Goal: Task Accomplishment & Management: Use online tool/utility

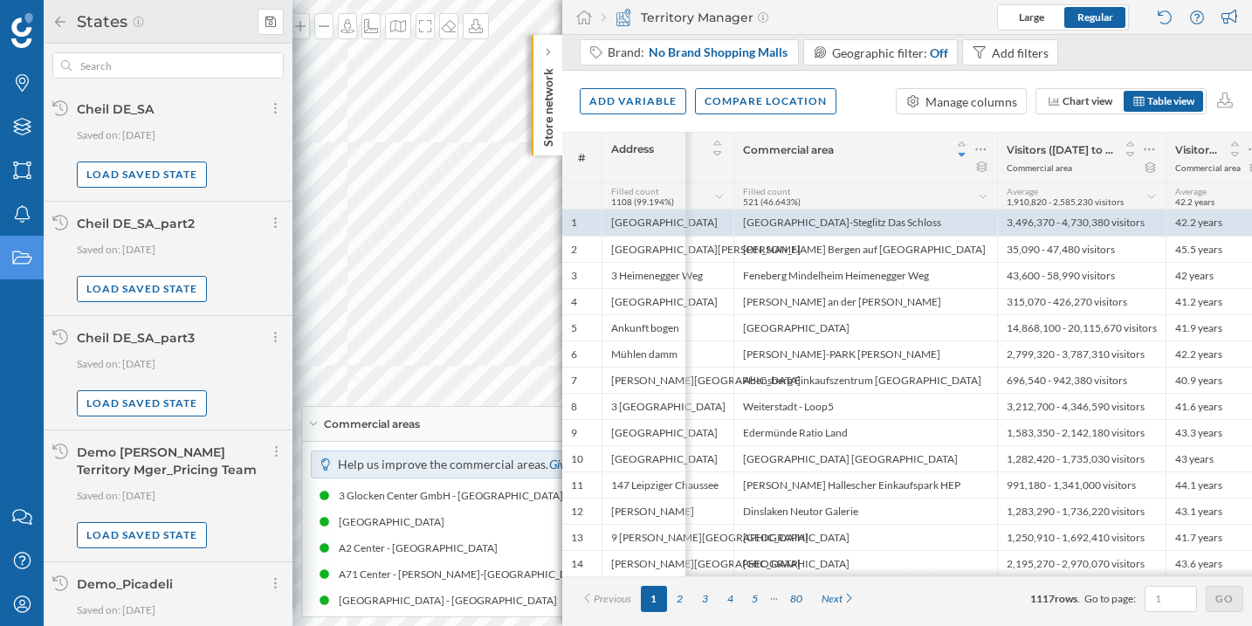
scroll to position [0, 123]
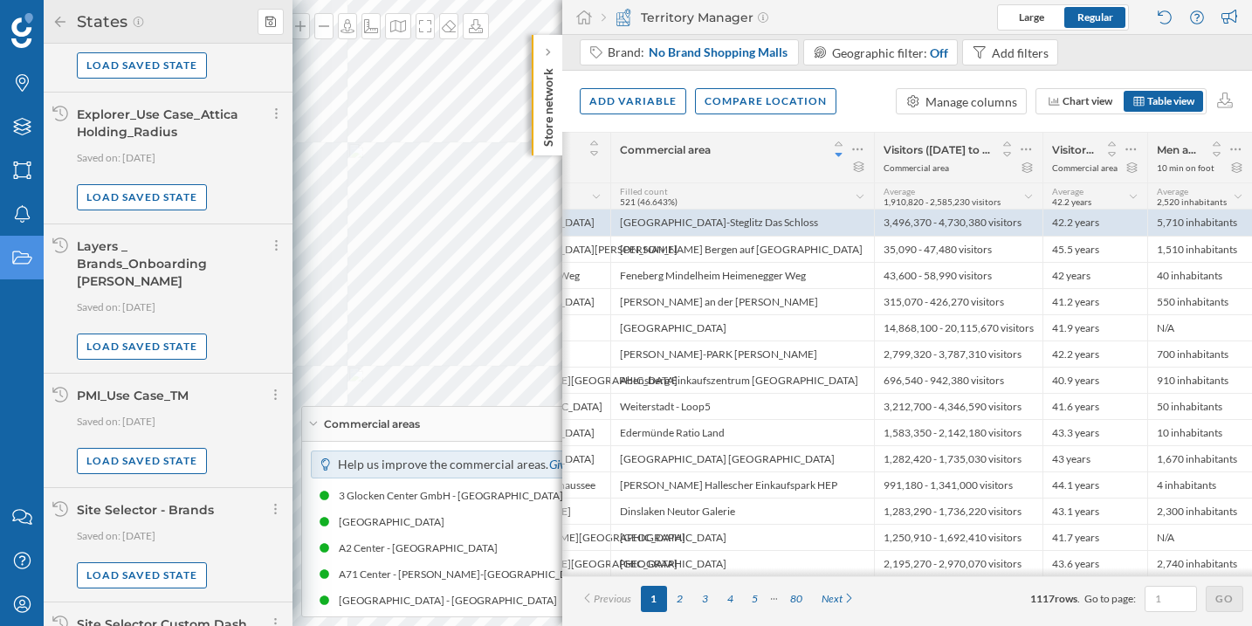
click at [898, 10] on div "Territory Manager Large Regular" at bounding box center [907, 17] width 690 height 35
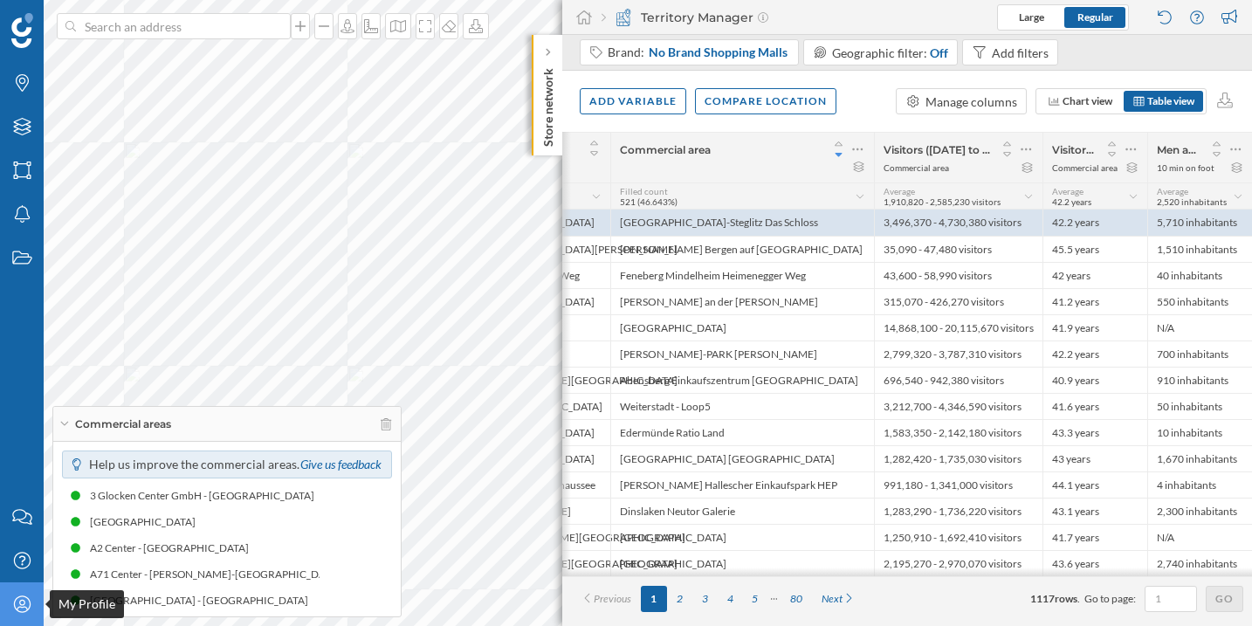
click at [11, 603] on icon "My Profile" at bounding box center [22, 604] width 22 height 17
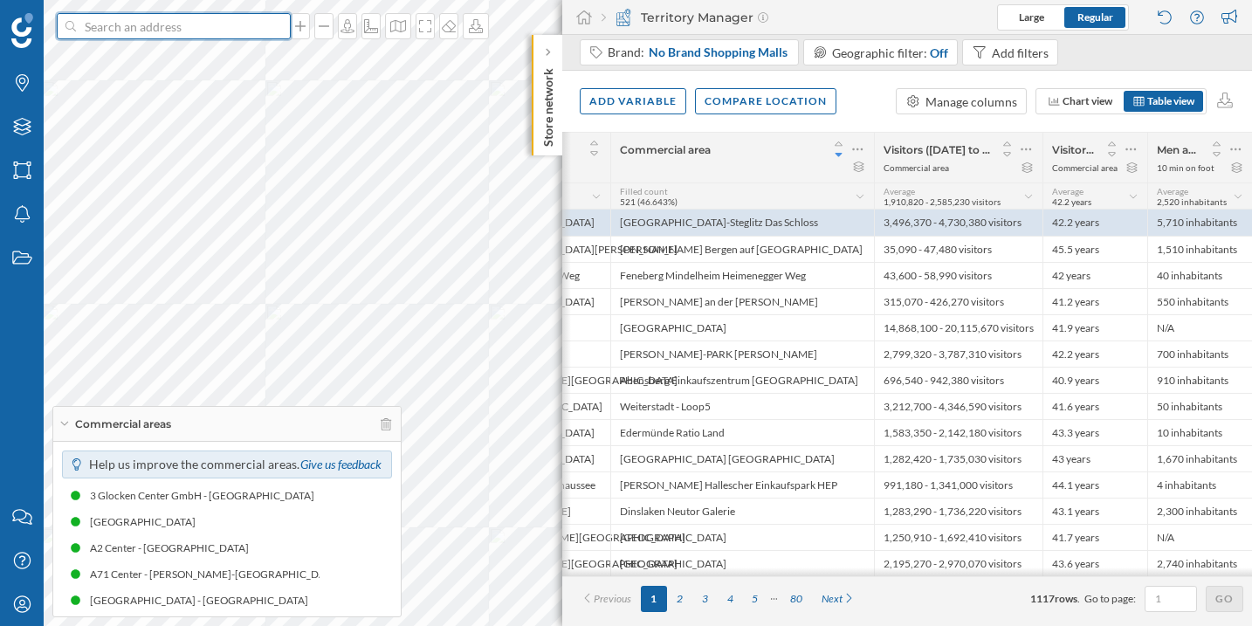
click at [195, 28] on input at bounding box center [174, 26] width 196 height 26
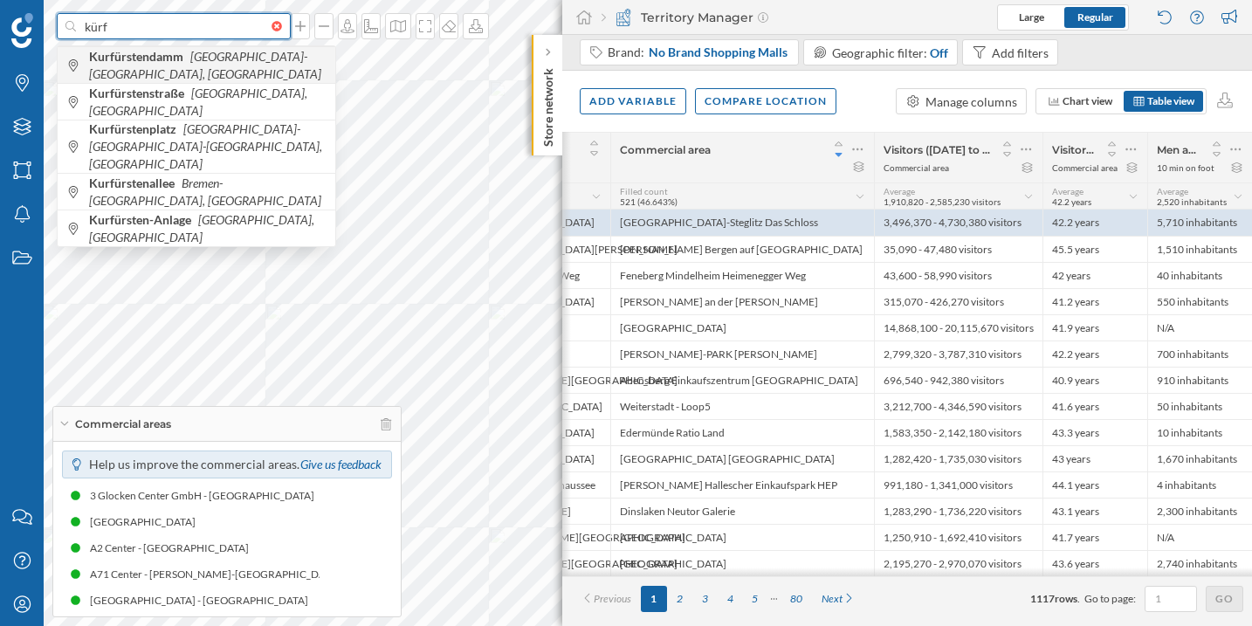
type input "kürf"
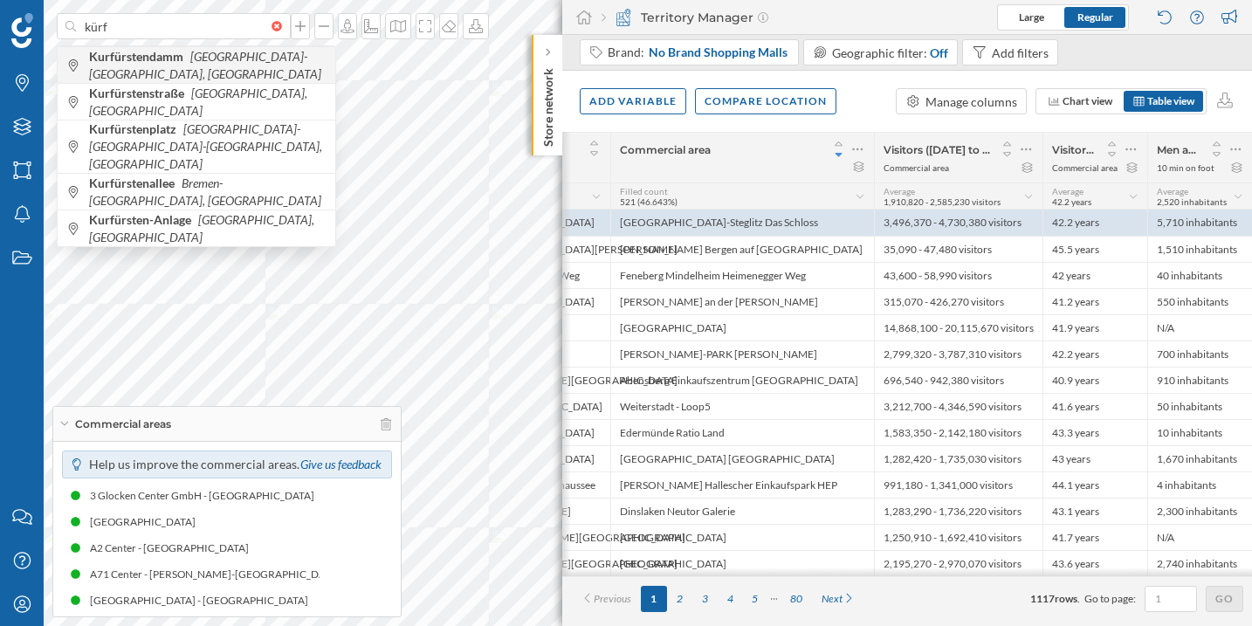
click at [150, 61] on b "Kurfürstendamm" at bounding box center [138, 56] width 99 height 15
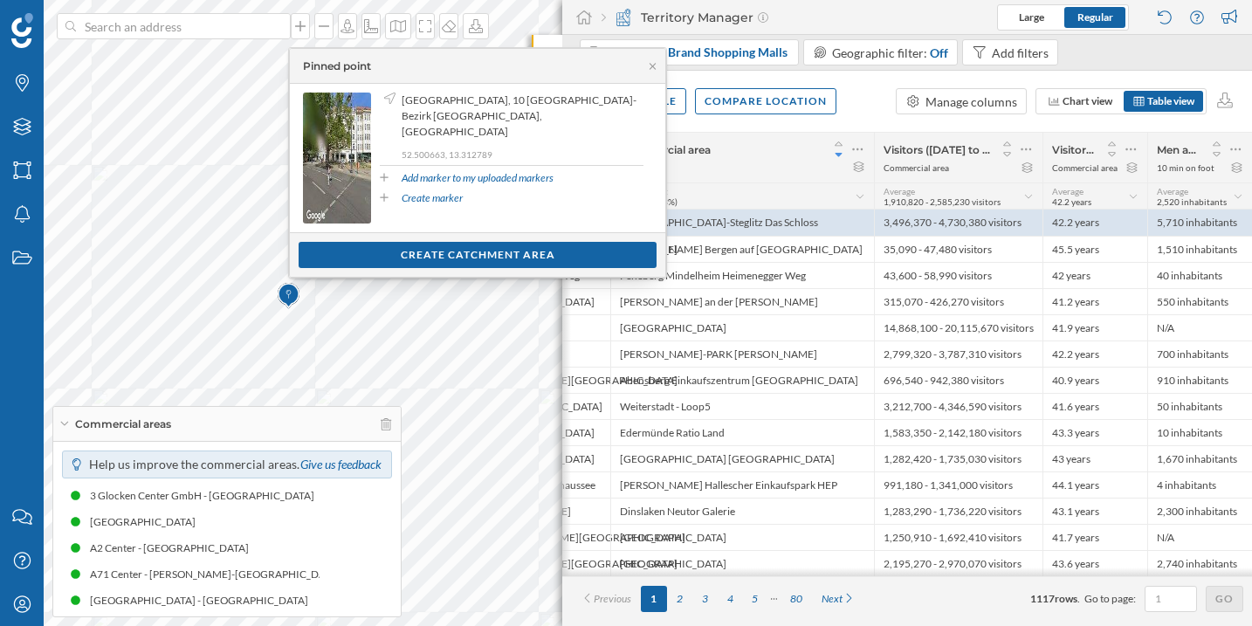
click at [724, 152] on span "Commercial area" at bounding box center [721, 149] width 202 height 13
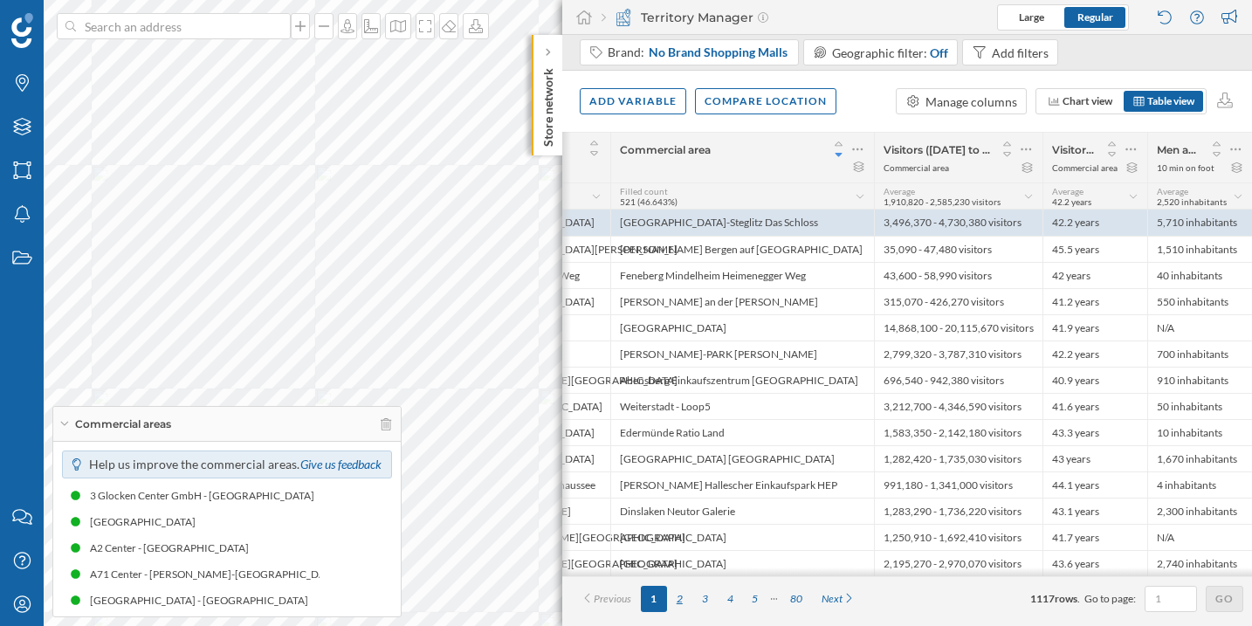
click at [682, 605] on div "2" at bounding box center [679, 599] width 25 height 26
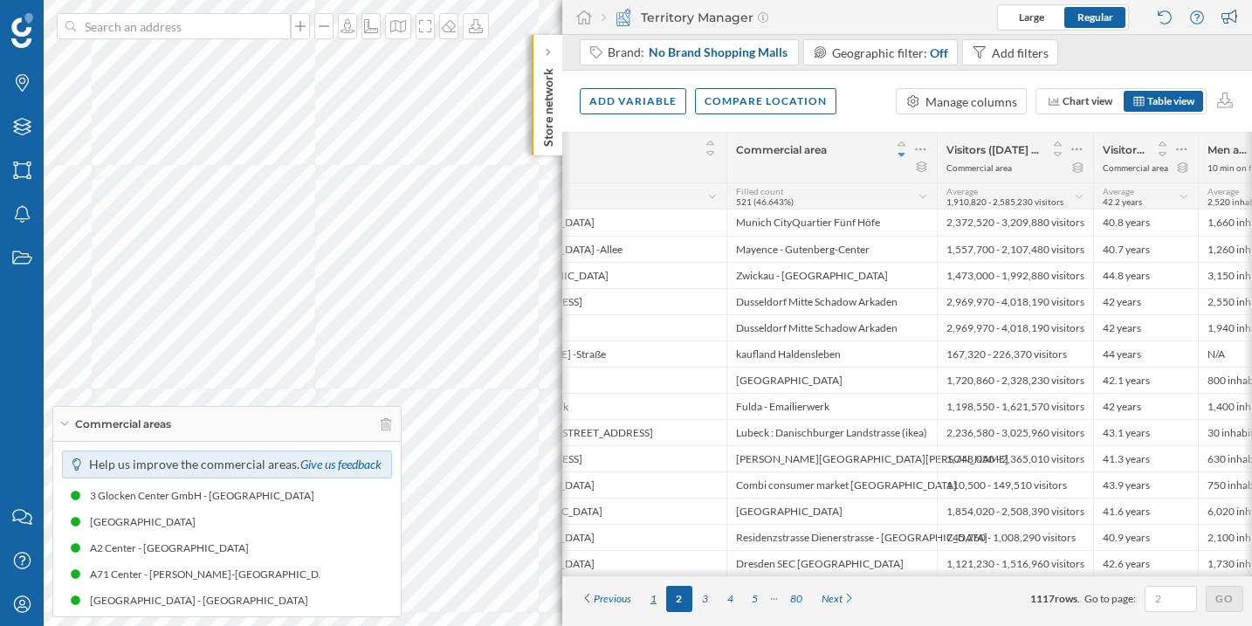
click at [661, 606] on div "1" at bounding box center [653, 599] width 25 height 26
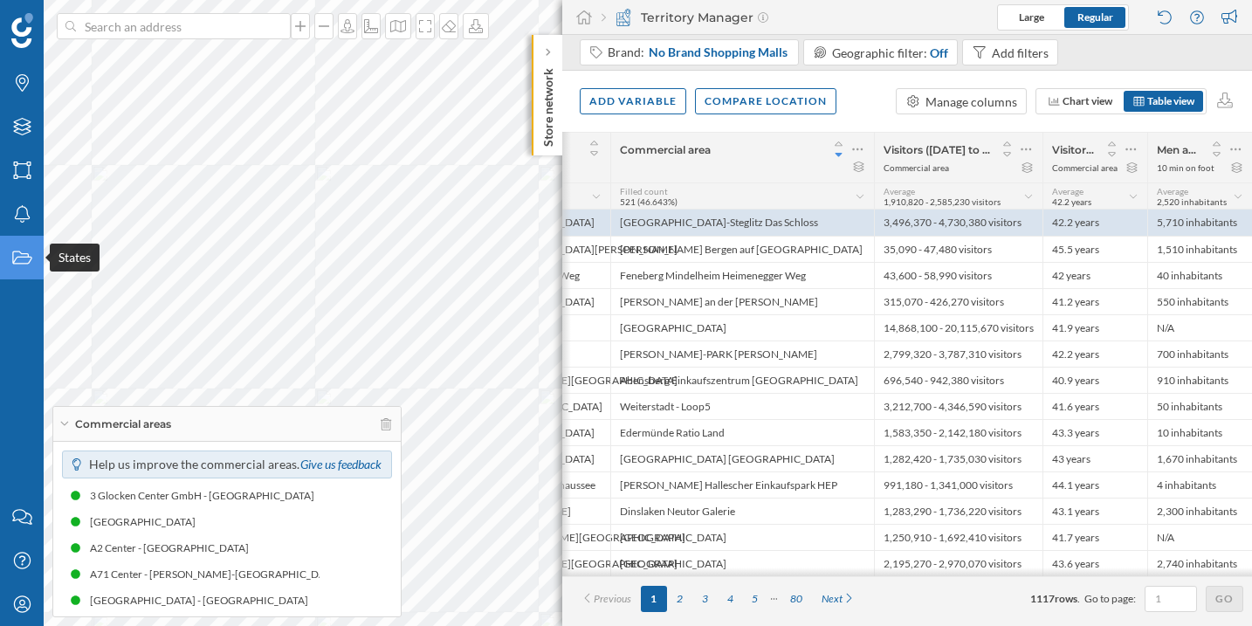
click at [9, 265] on div "States" at bounding box center [22, 258] width 44 height 44
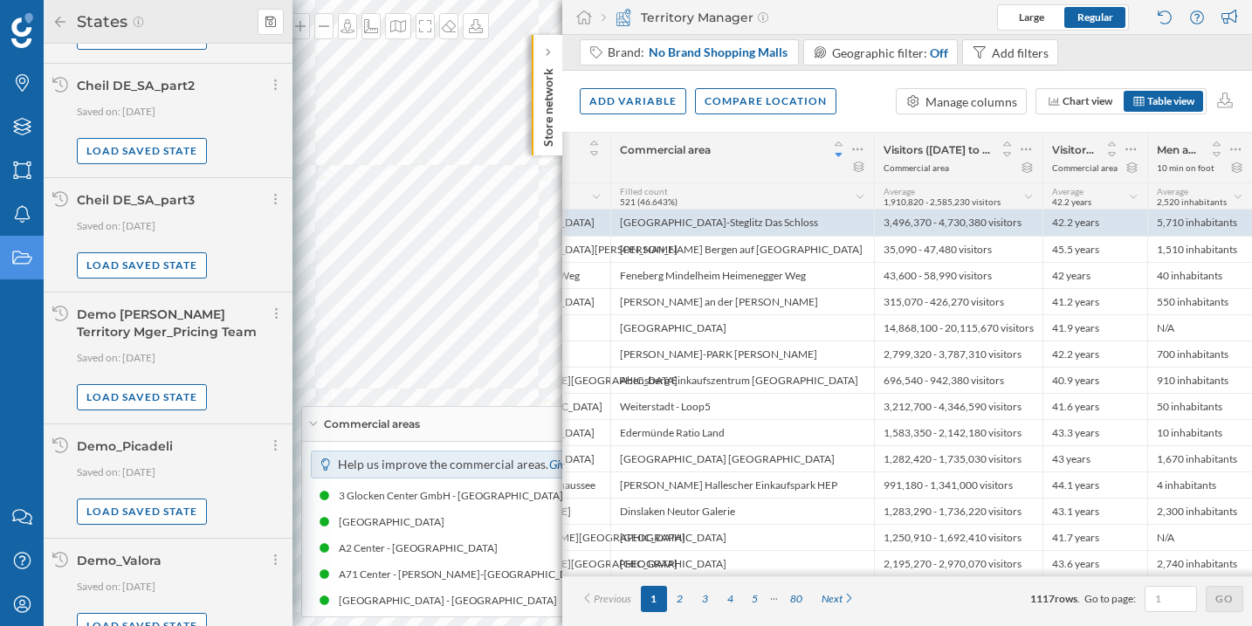
scroll to position [139, 0]
click at [767, 172] on div "Commercial area" at bounding box center [742, 158] width 264 height 50
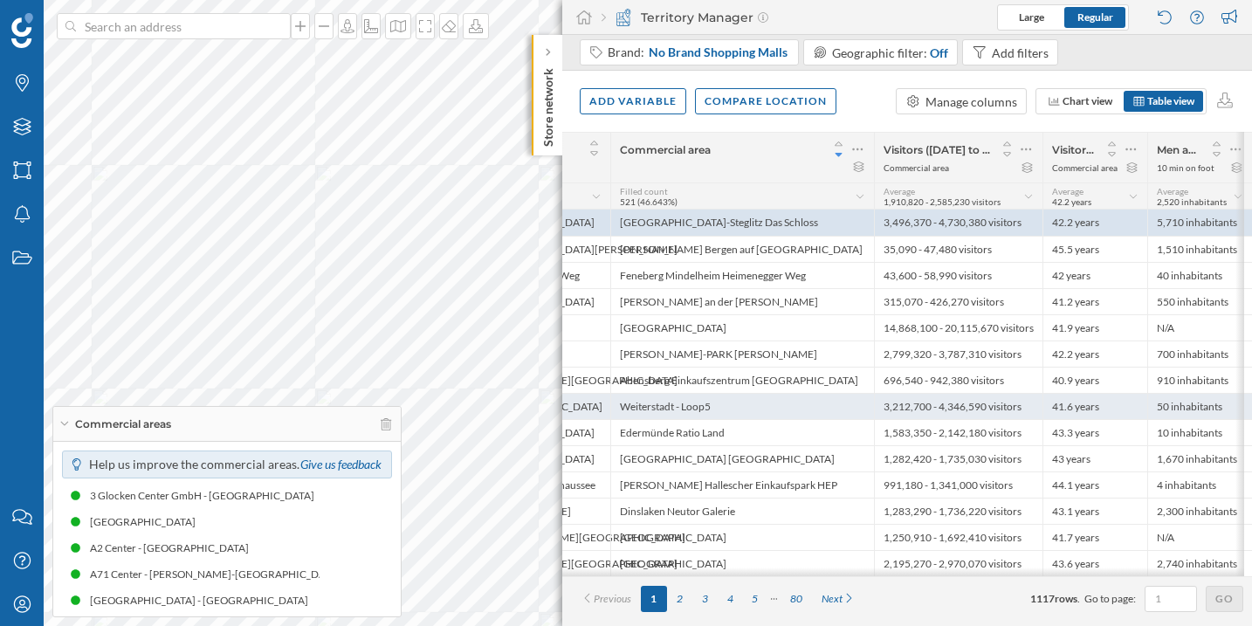
scroll to position [0, 0]
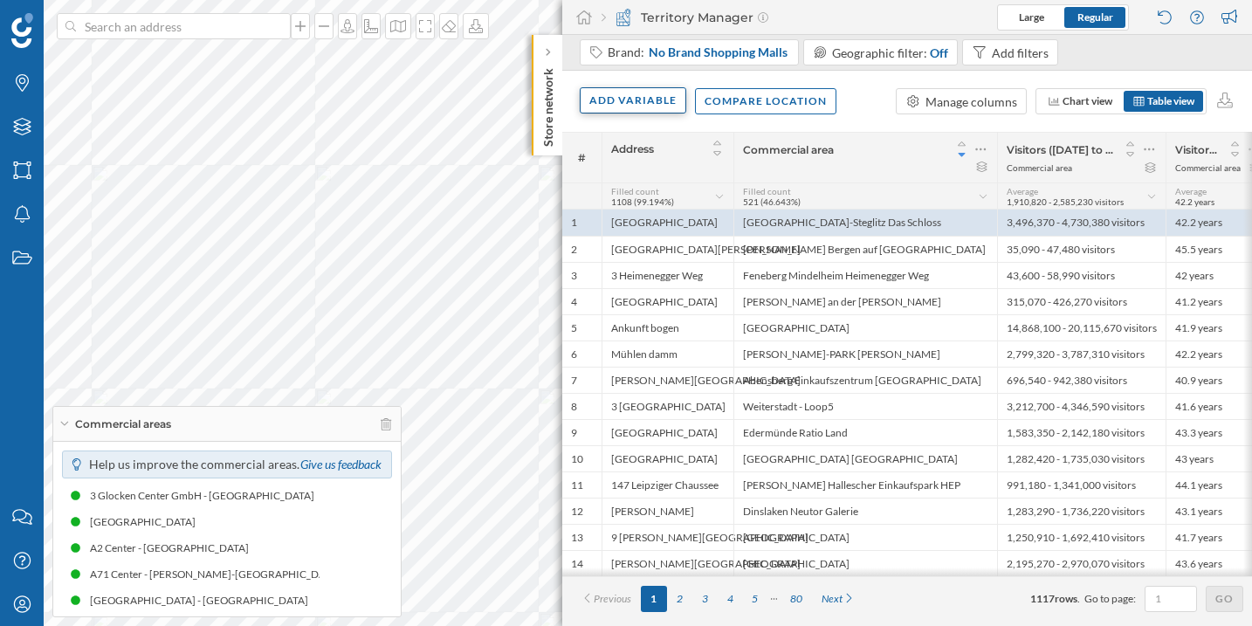
click at [665, 105] on div "Add variable" at bounding box center [633, 100] width 107 height 26
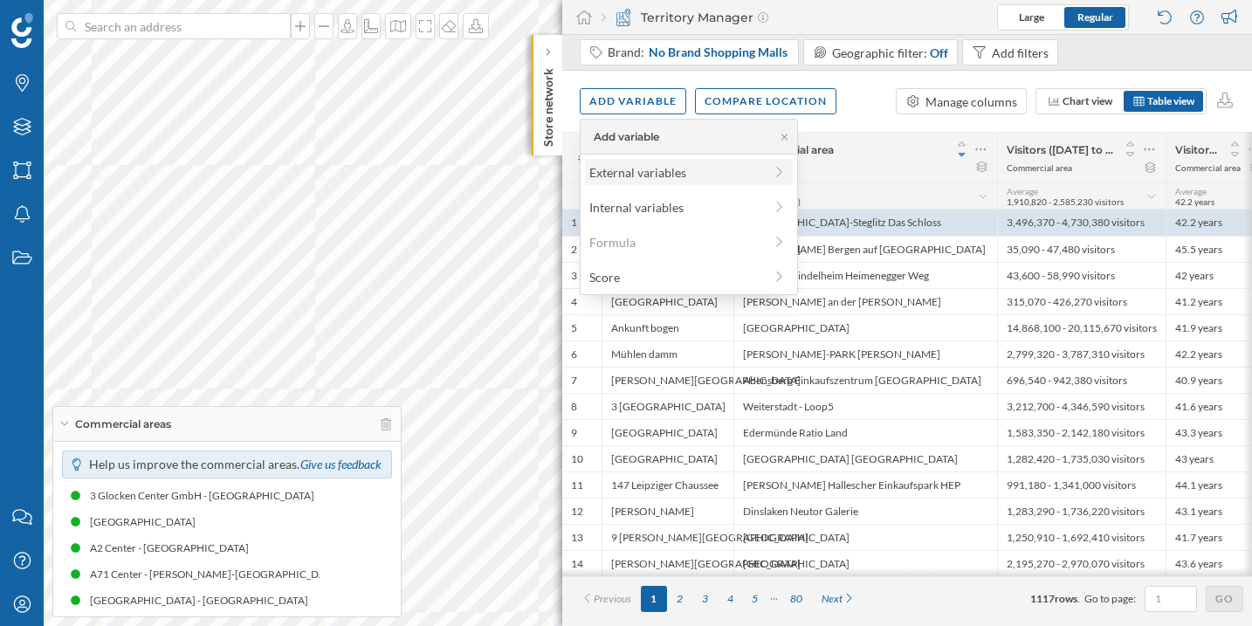
click at [628, 184] on div "External variables" at bounding box center [689, 172] width 208 height 26
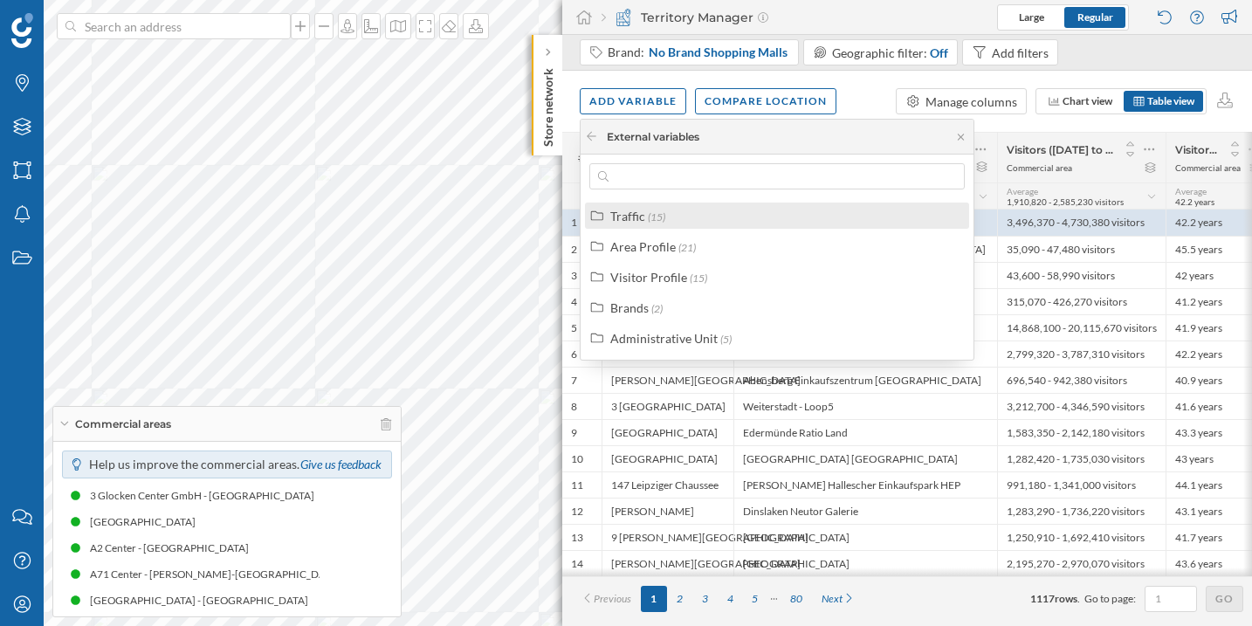
click at [625, 223] on label "Traffic (15)" at bounding box center [637, 216] width 55 height 18
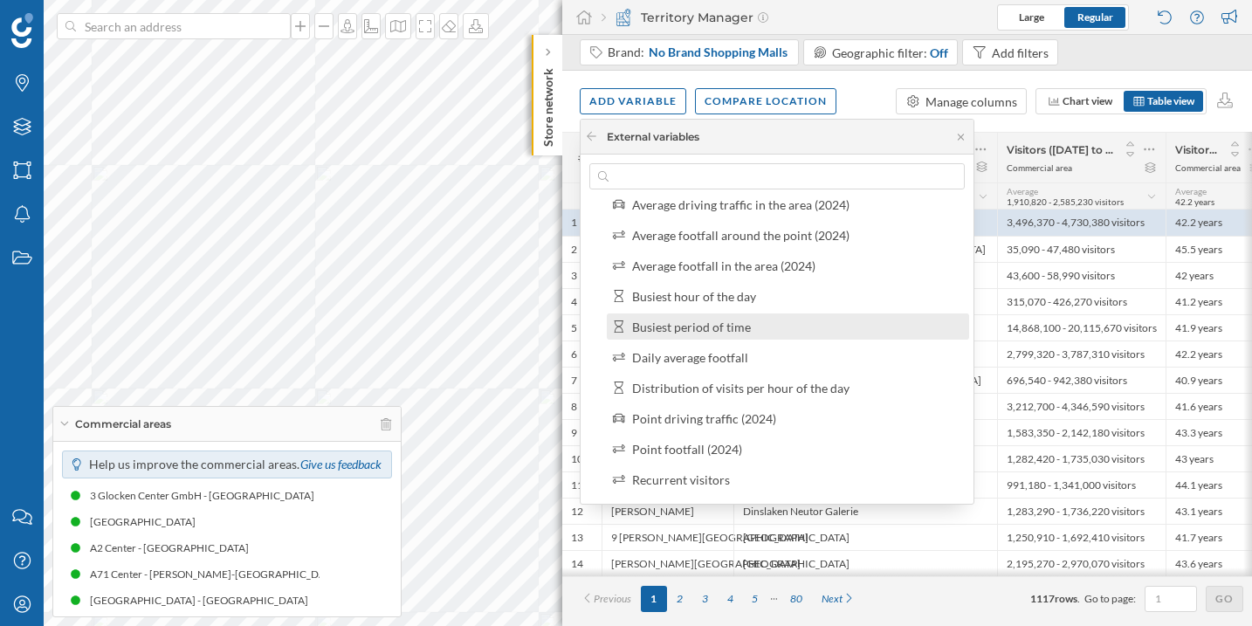
scroll to position [84, 0]
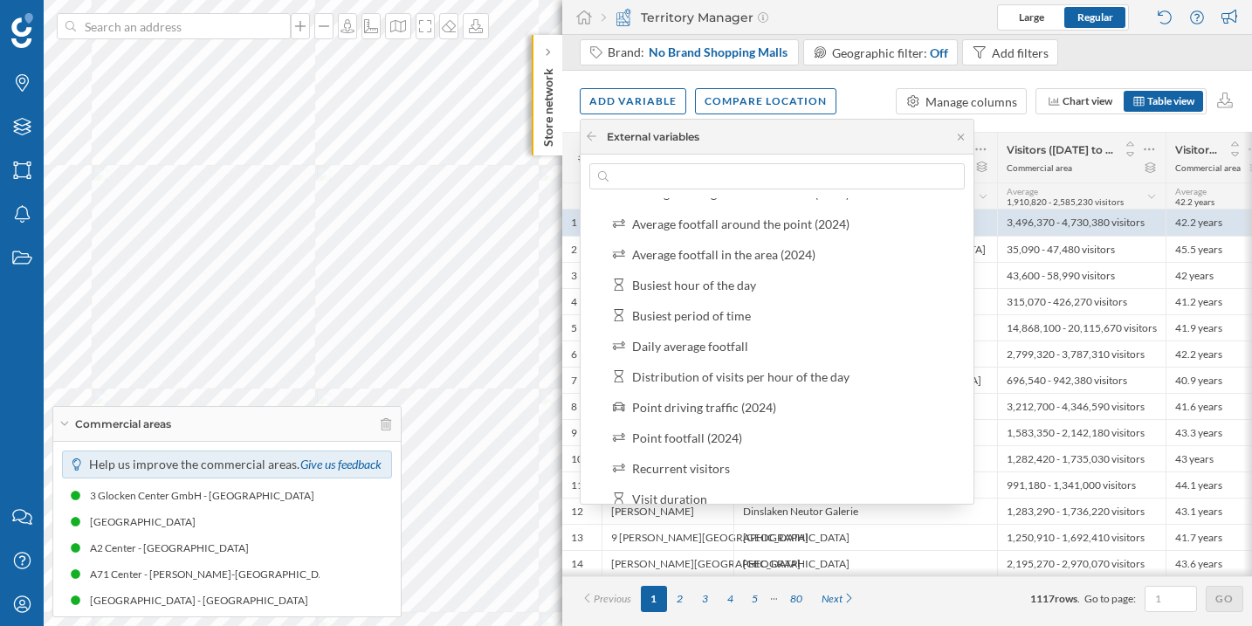
click at [635, 140] on div "External variables" at bounding box center [653, 137] width 93 height 16
click at [603, 139] on div "External variables" at bounding box center [642, 137] width 114 height 16
click at [594, 135] on icon at bounding box center [591, 136] width 13 height 10
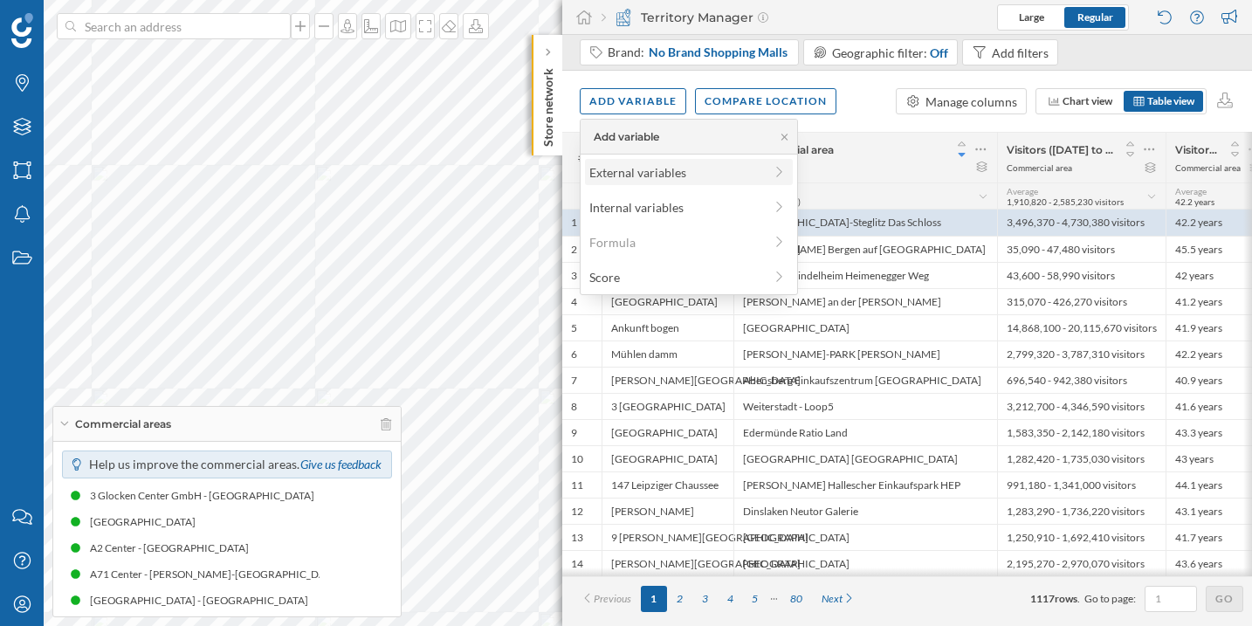
click at [639, 174] on div "External variables" at bounding box center [677, 172] width 174 height 18
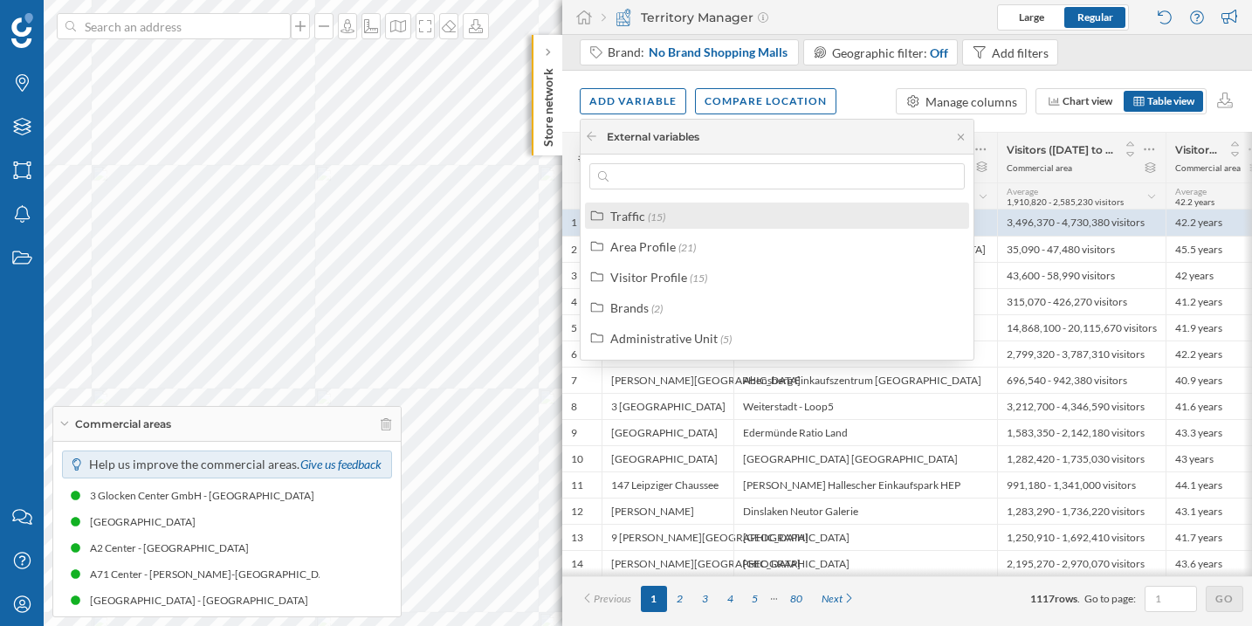
click at [680, 223] on div "Traffic (15)" at bounding box center [784, 216] width 348 height 18
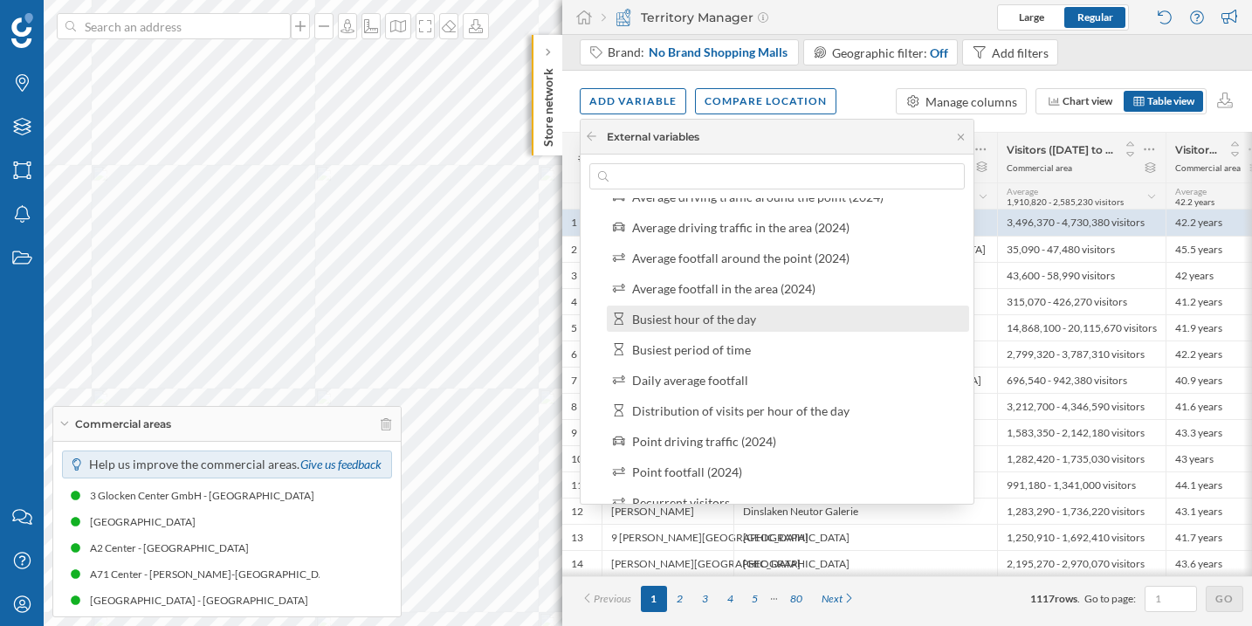
scroll to position [63, 0]
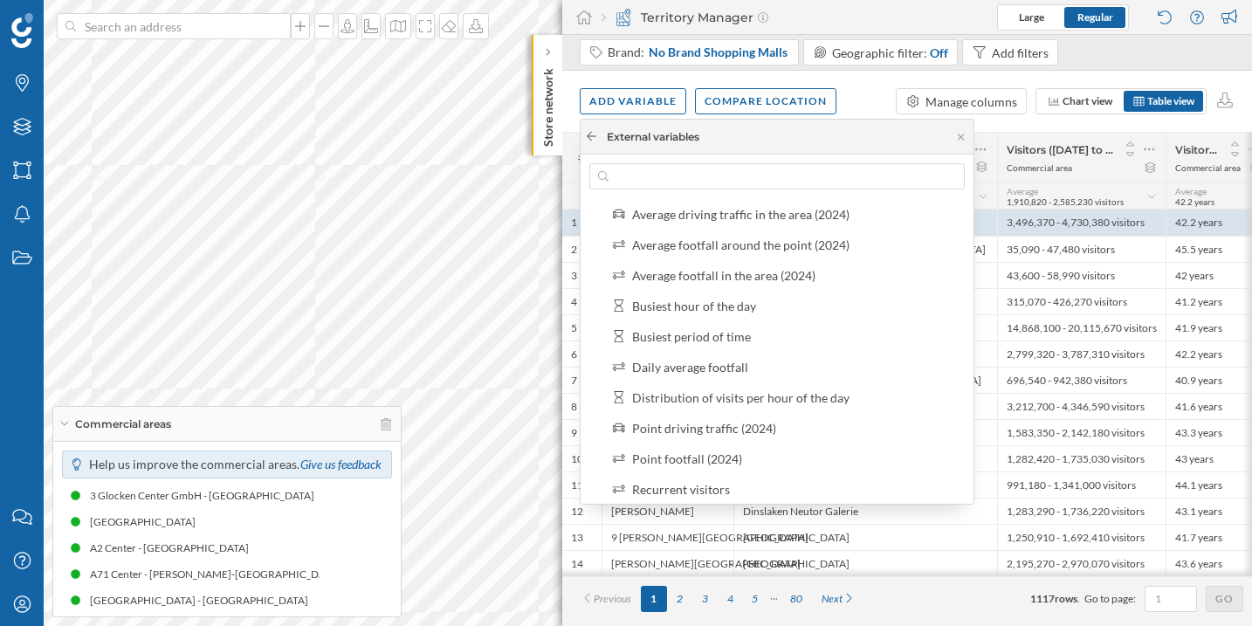
click at [593, 136] on icon at bounding box center [592, 136] width 10 height 9
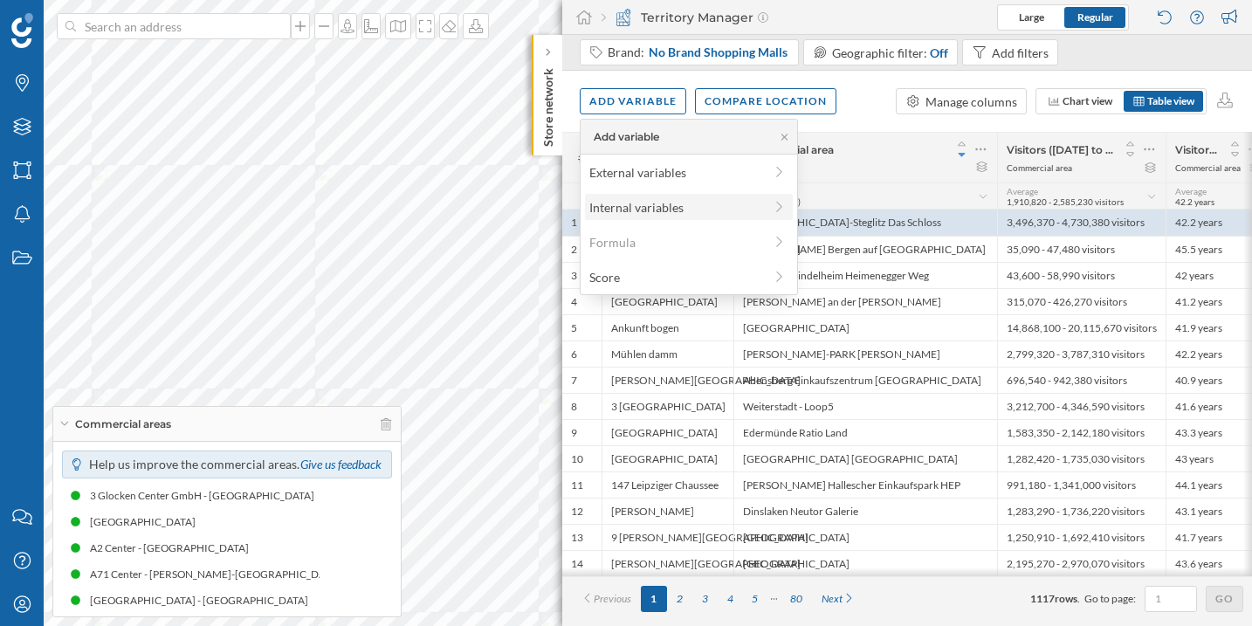
click at [635, 203] on div "Internal variables" at bounding box center [677, 207] width 174 height 18
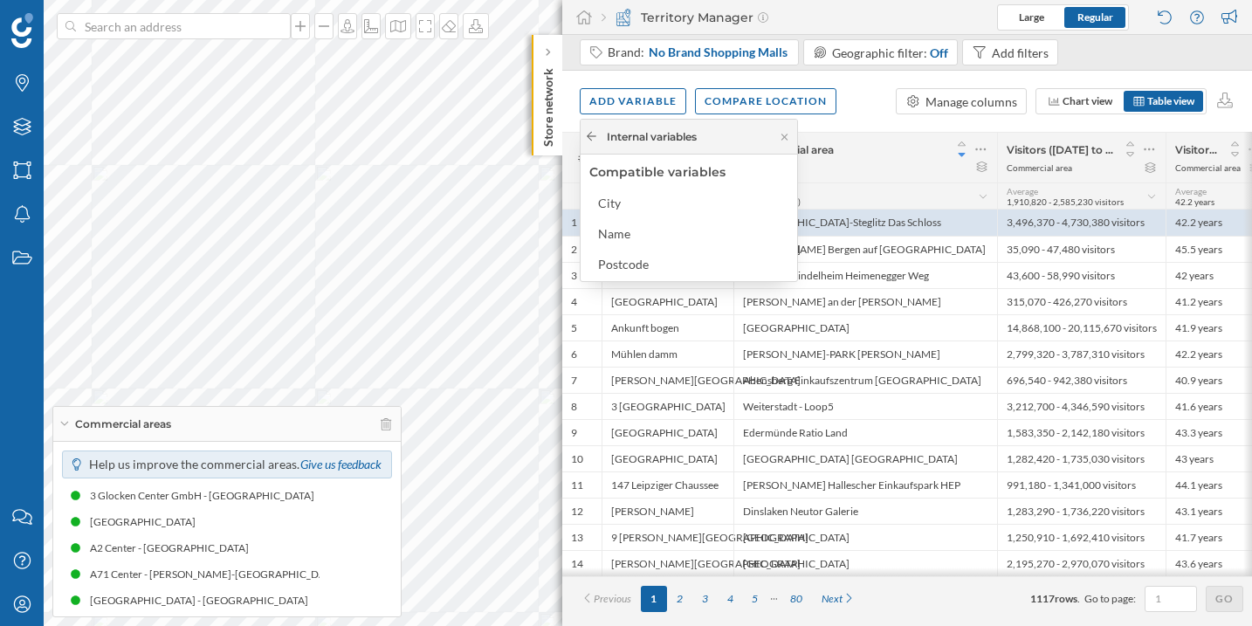
click at [595, 141] on icon at bounding box center [591, 136] width 13 height 10
click at [605, 176] on div "External variables" at bounding box center [677, 172] width 174 height 18
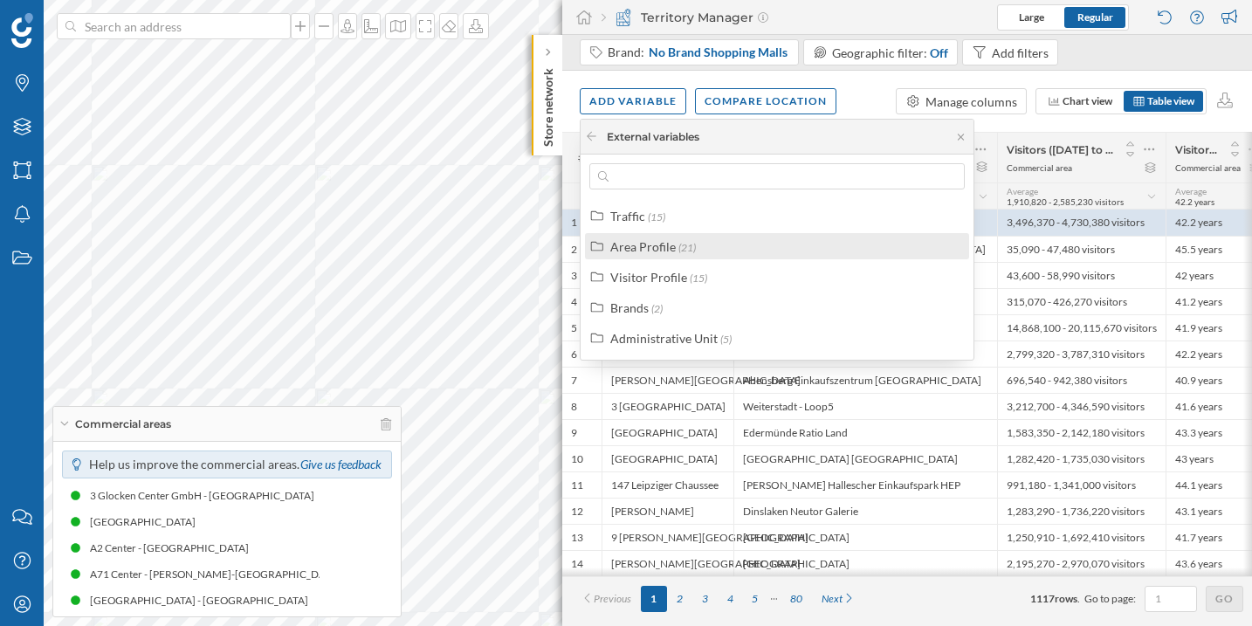
click at [708, 252] on div "Area Profile (21)" at bounding box center [784, 247] width 348 height 18
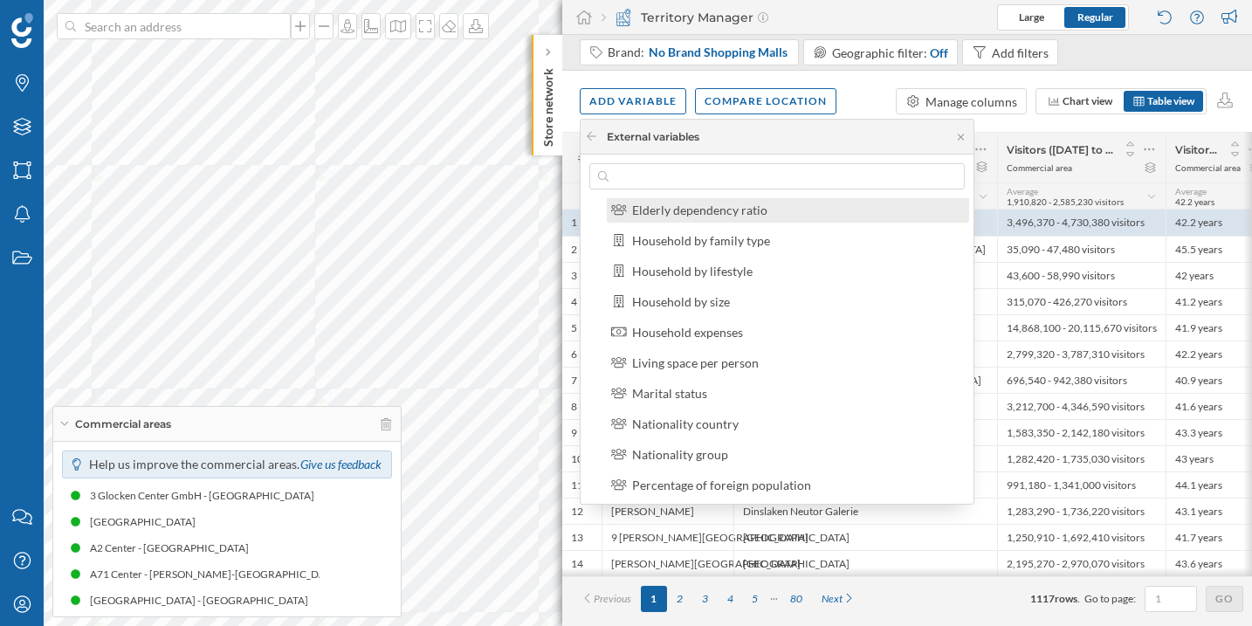
scroll to position [154, 0]
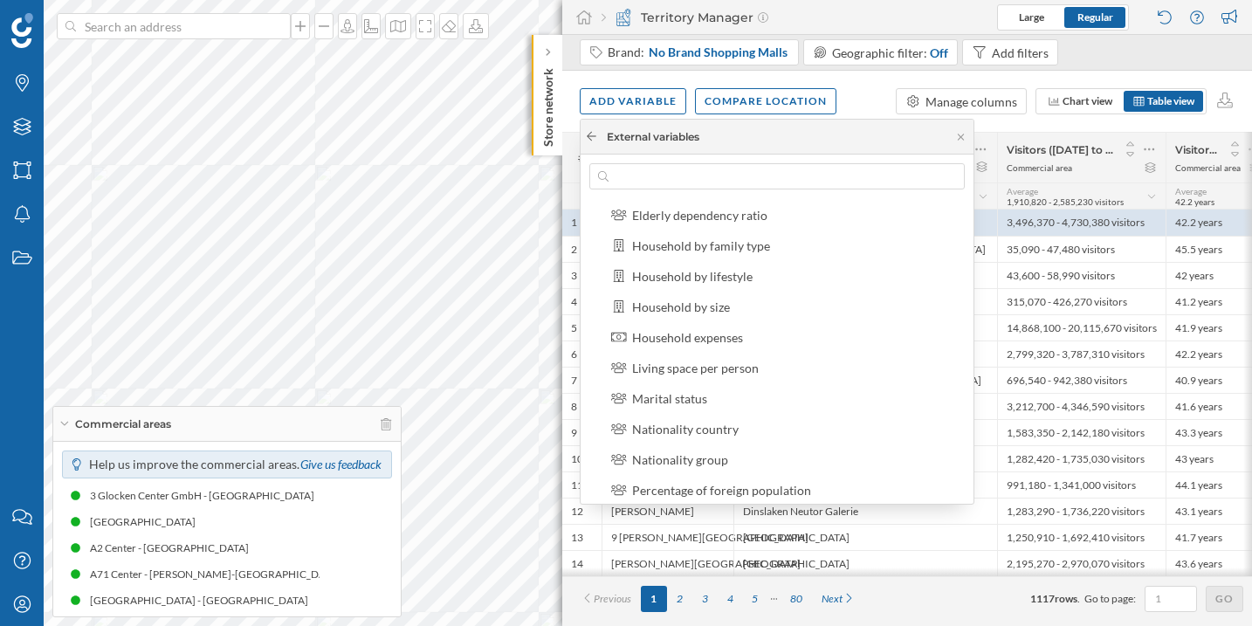
click at [594, 134] on icon at bounding box center [591, 136] width 13 height 10
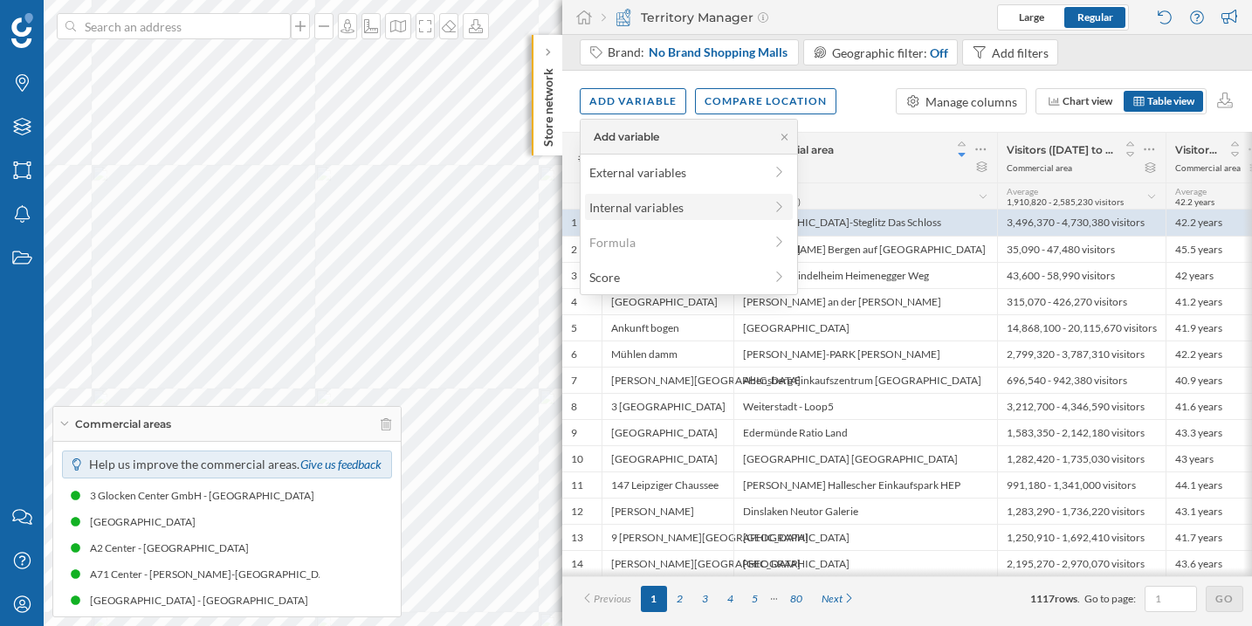
click at [629, 211] on div "Internal variables" at bounding box center [677, 207] width 174 height 18
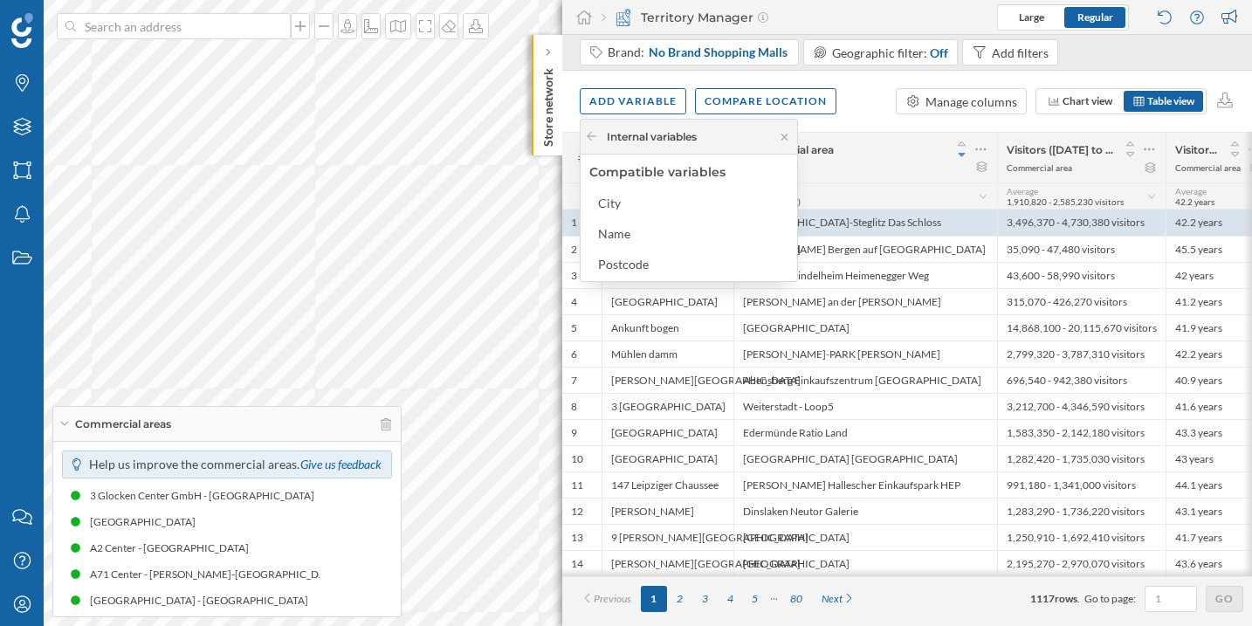
click at [582, 135] on div "Internal variables" at bounding box center [689, 137] width 217 height 35
click at [591, 135] on icon at bounding box center [591, 136] width 13 height 10
click at [609, 167] on div "External variables" at bounding box center [677, 172] width 174 height 18
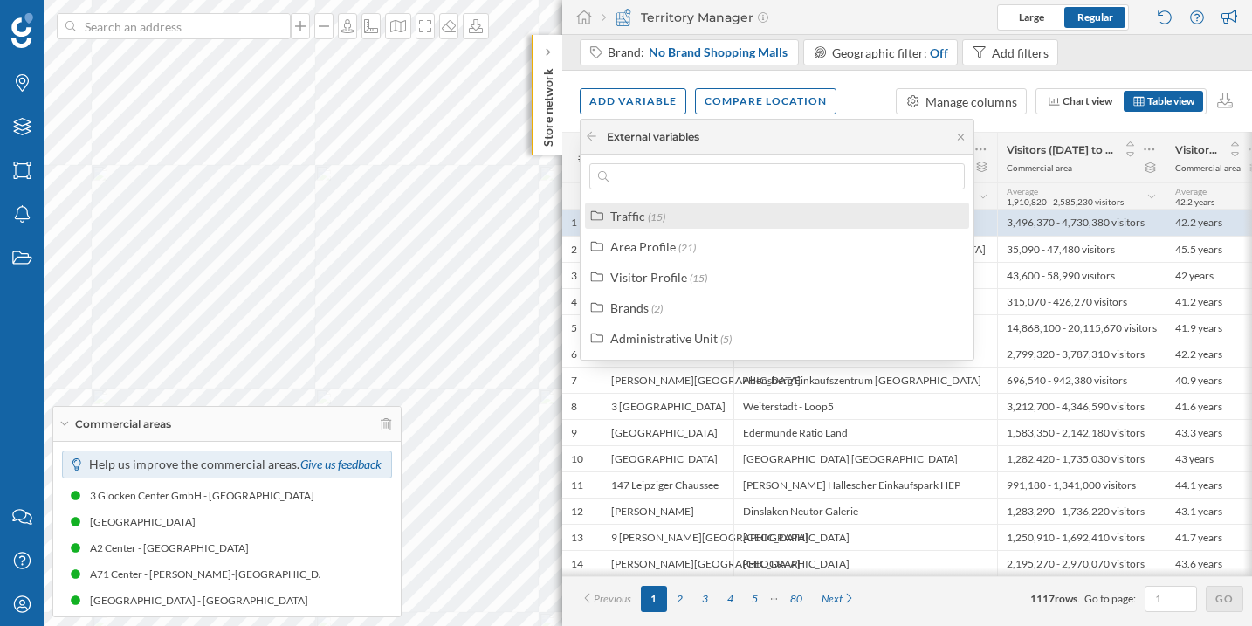
click at [658, 227] on div "Traffic (15)" at bounding box center [777, 216] width 384 height 26
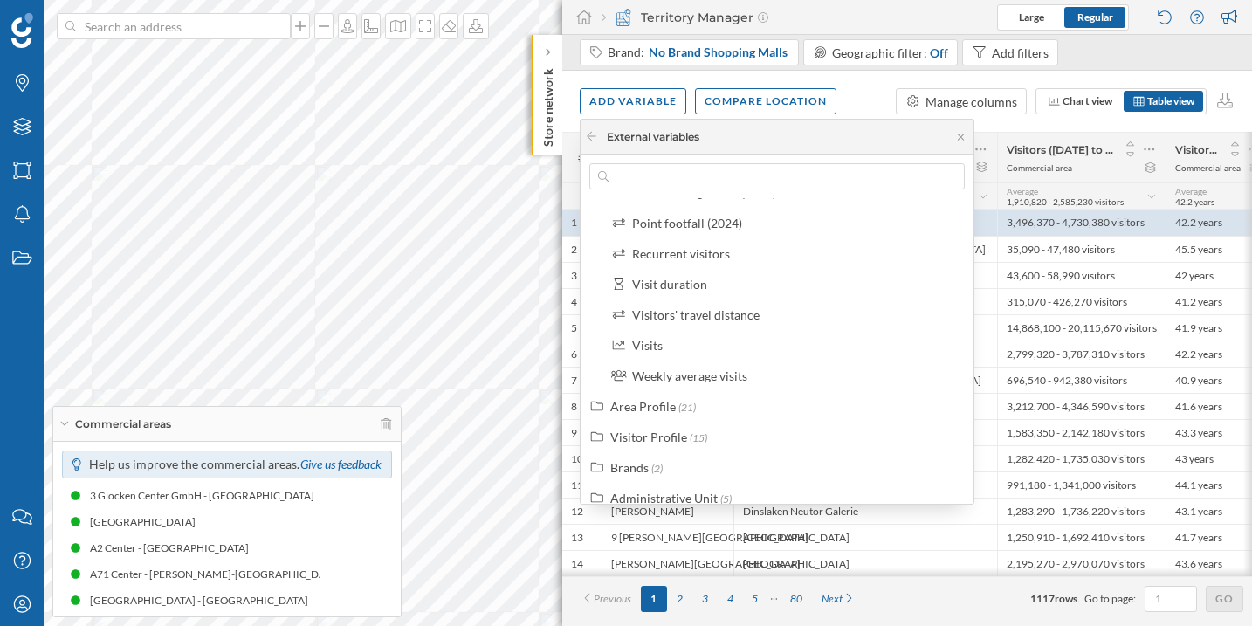
scroll to position [308, 0]
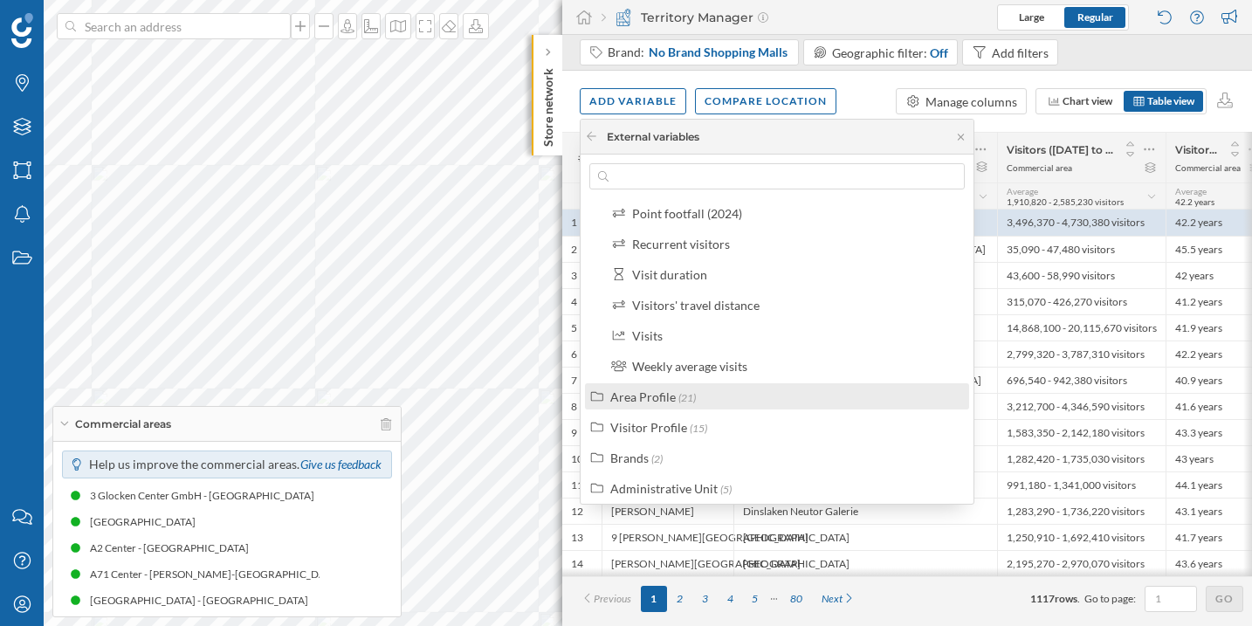
click at [685, 395] on span "(21)" at bounding box center [687, 397] width 17 height 13
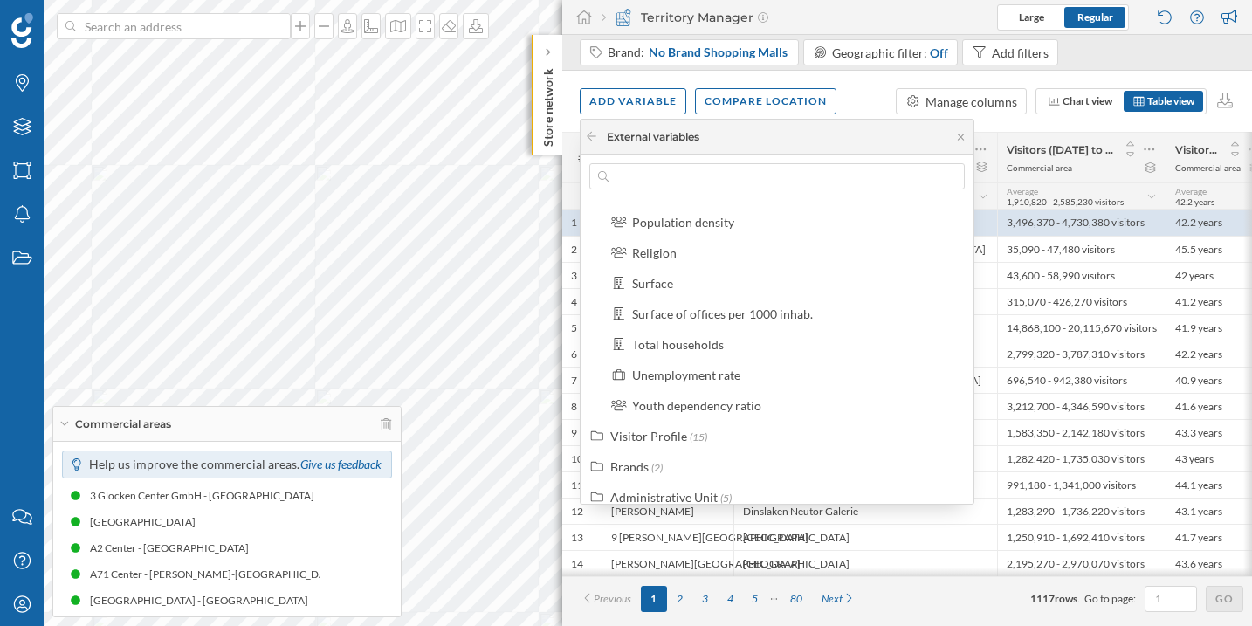
scroll to position [956, 0]
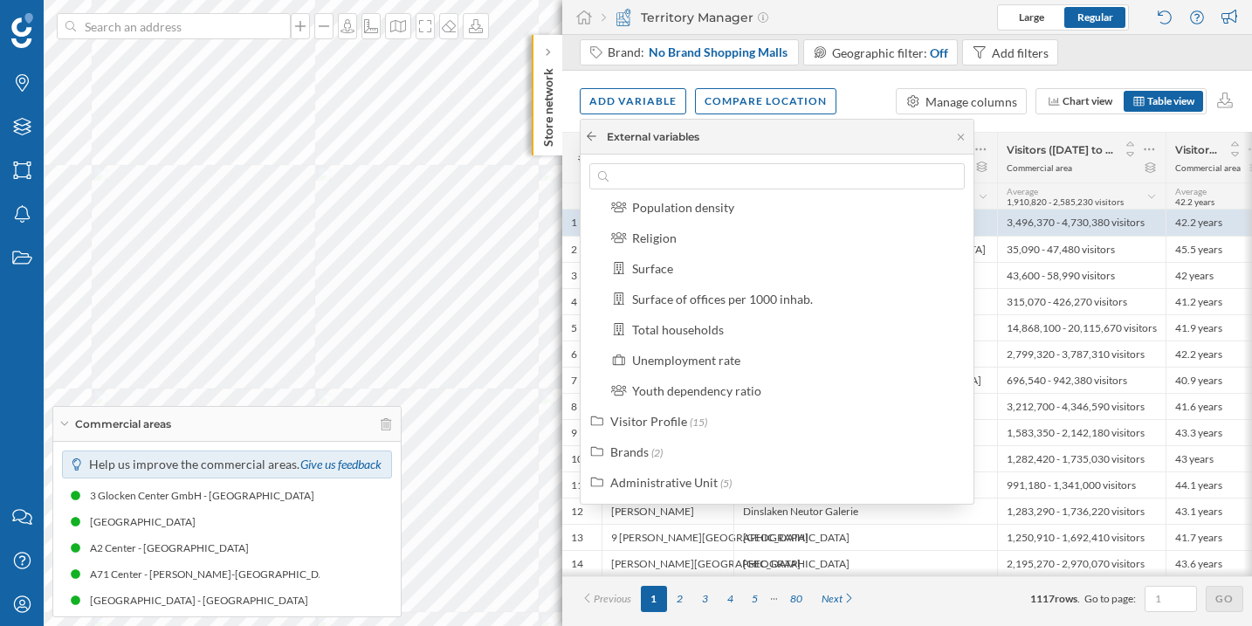
click at [596, 136] on icon at bounding box center [591, 136] width 13 height 10
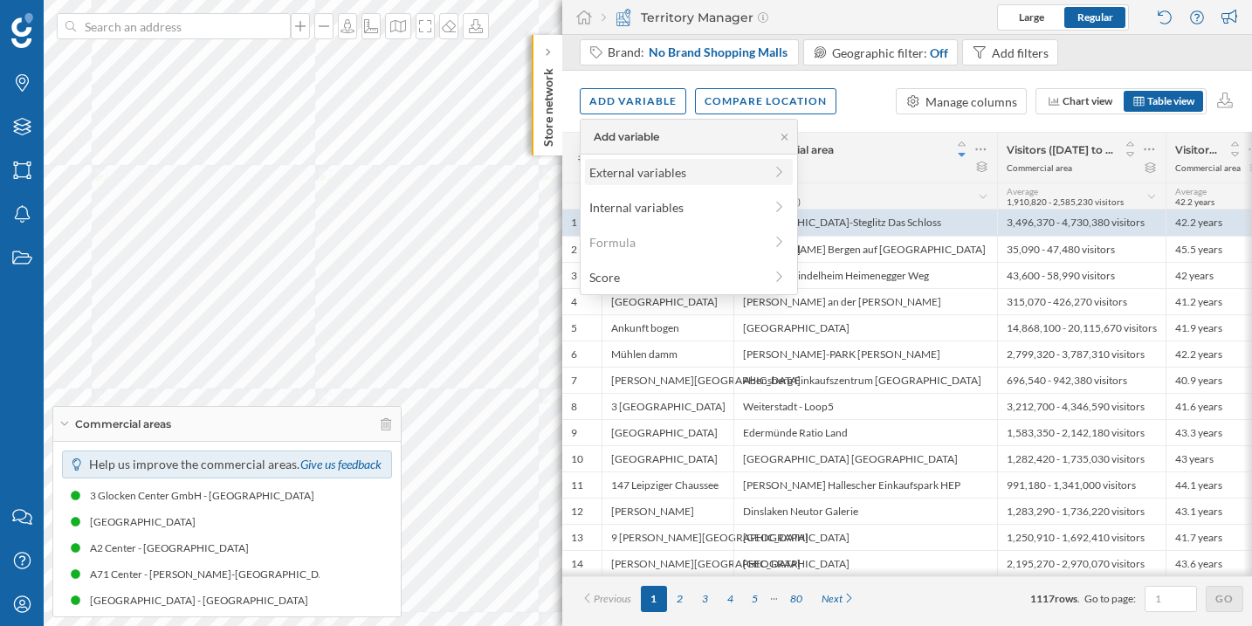
click at [672, 177] on div "External variables" at bounding box center [677, 172] width 174 height 18
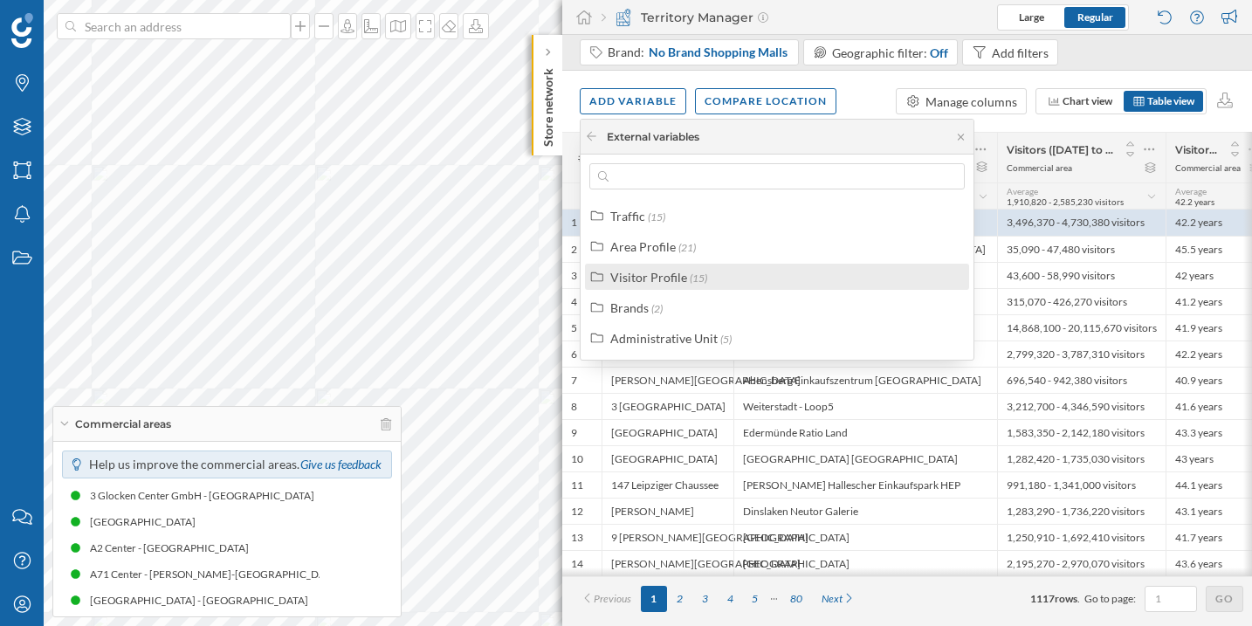
click at [665, 275] on div "Visitor Profile" at bounding box center [648, 277] width 77 height 15
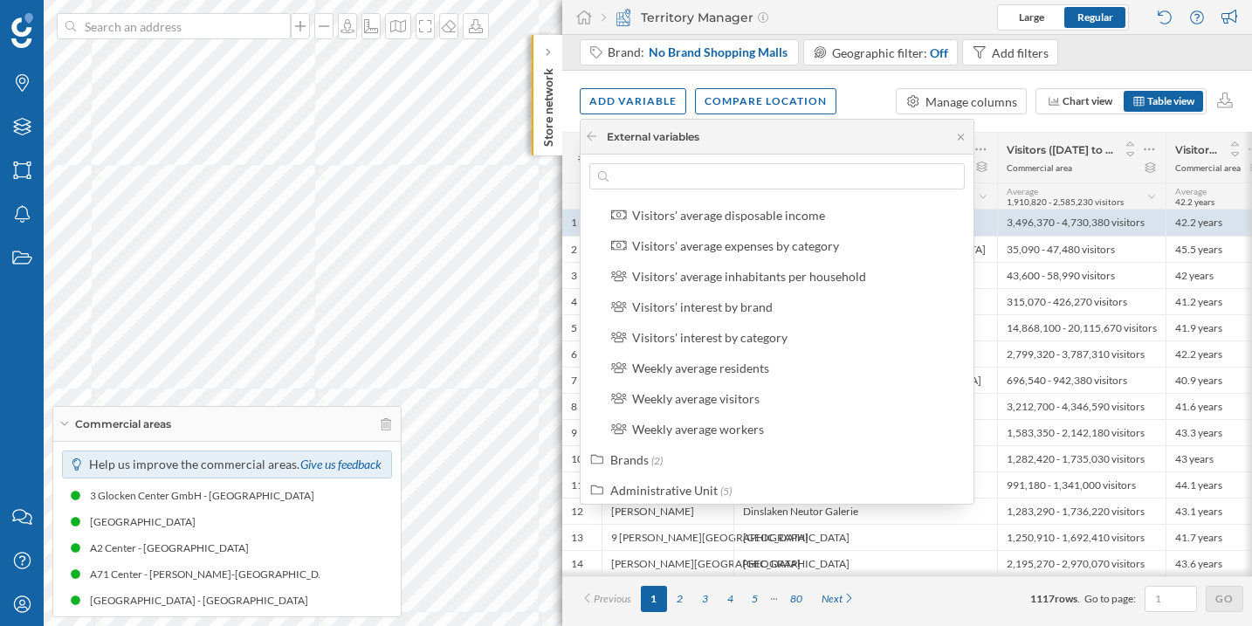
scroll to position [314, 0]
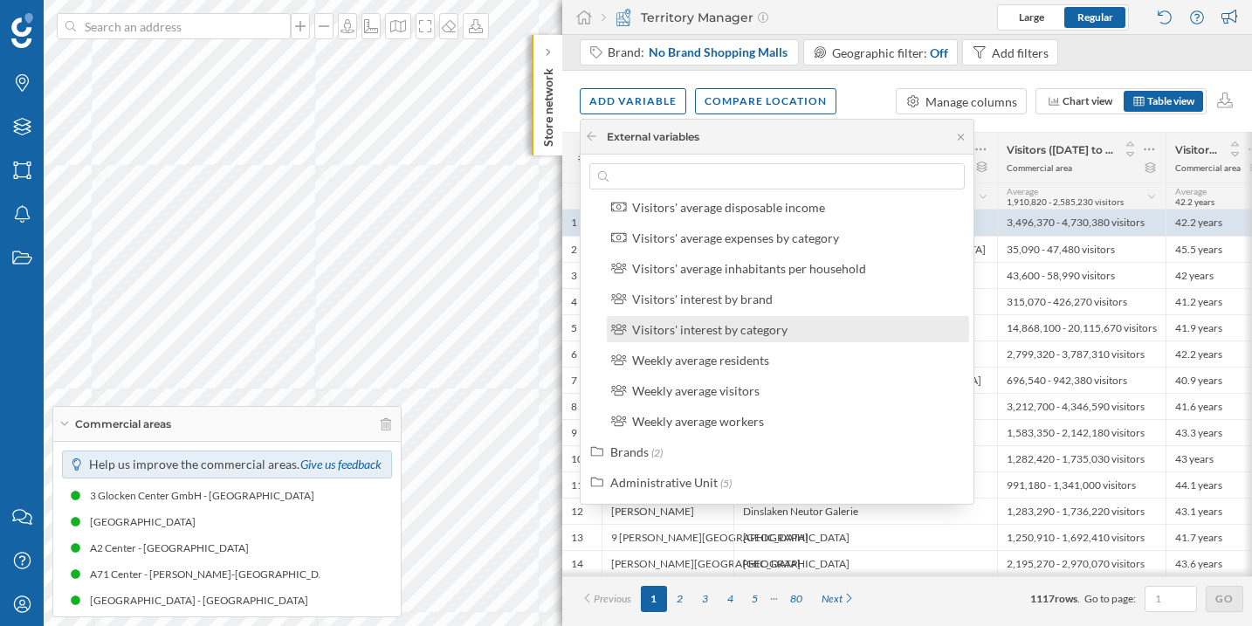
click at [766, 334] on div "Visitors' interest by category" at bounding box center [709, 329] width 155 height 15
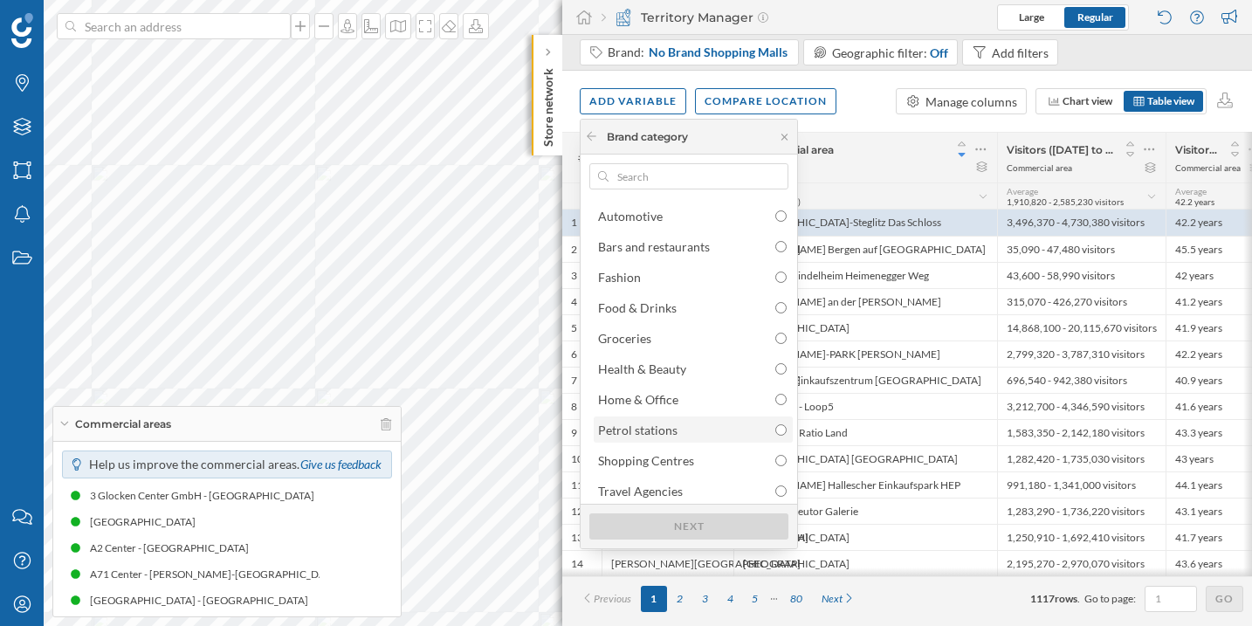
scroll to position [4, 0]
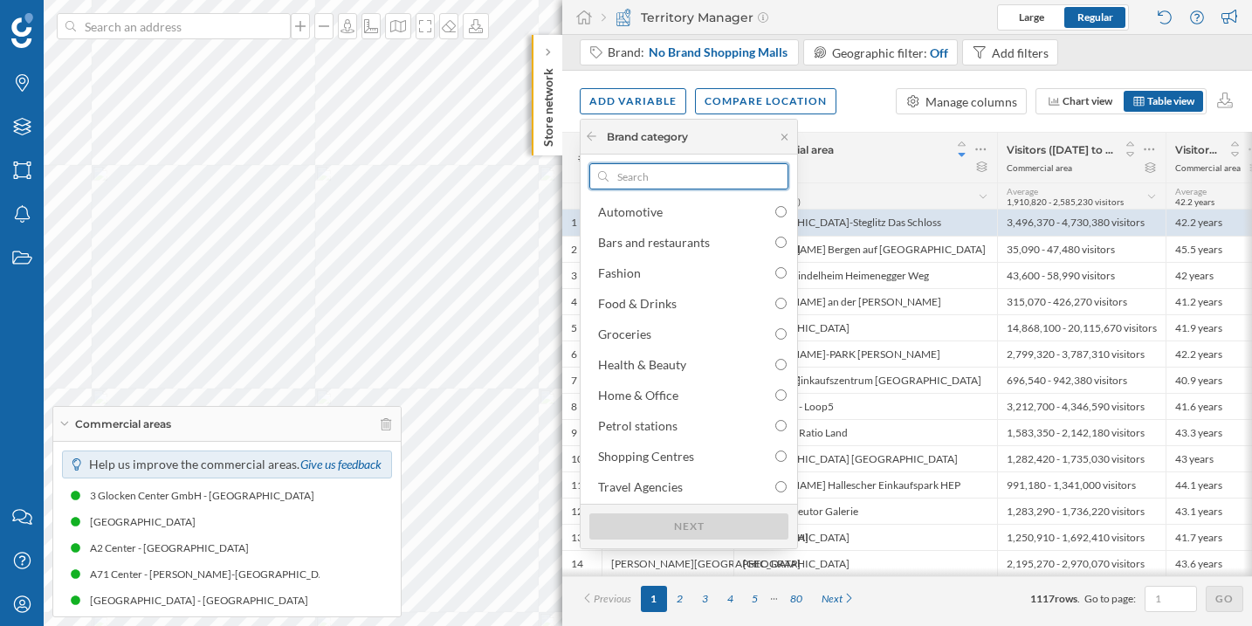
click at [659, 173] on input "text" at bounding box center [689, 176] width 161 height 26
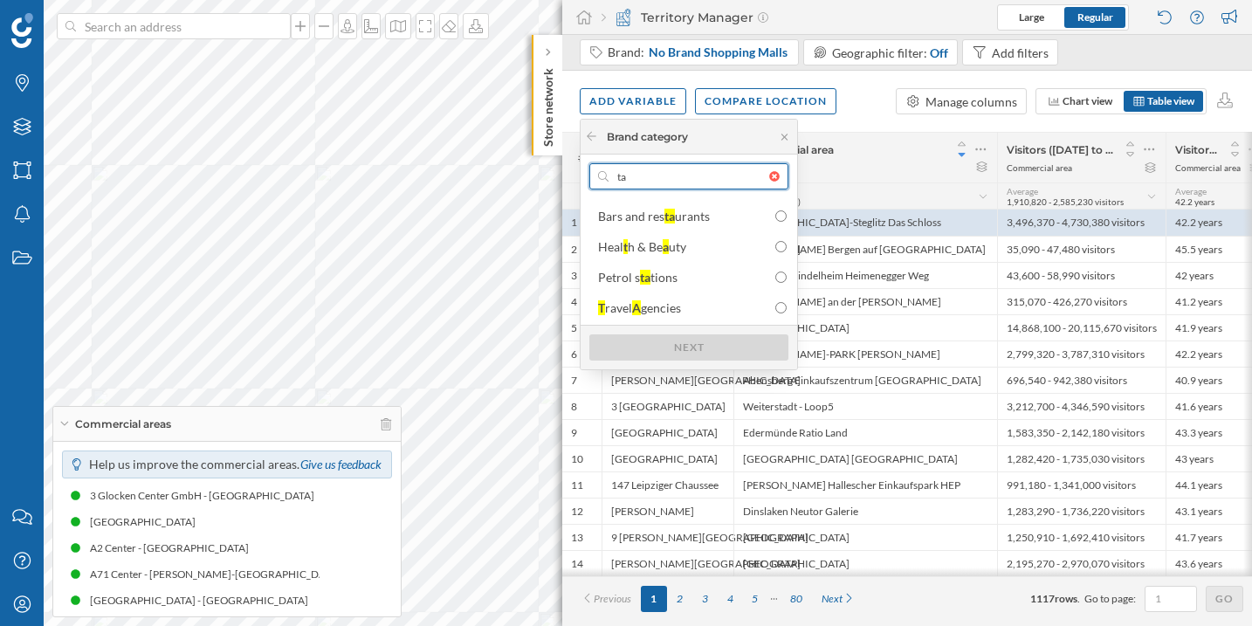
type input "t"
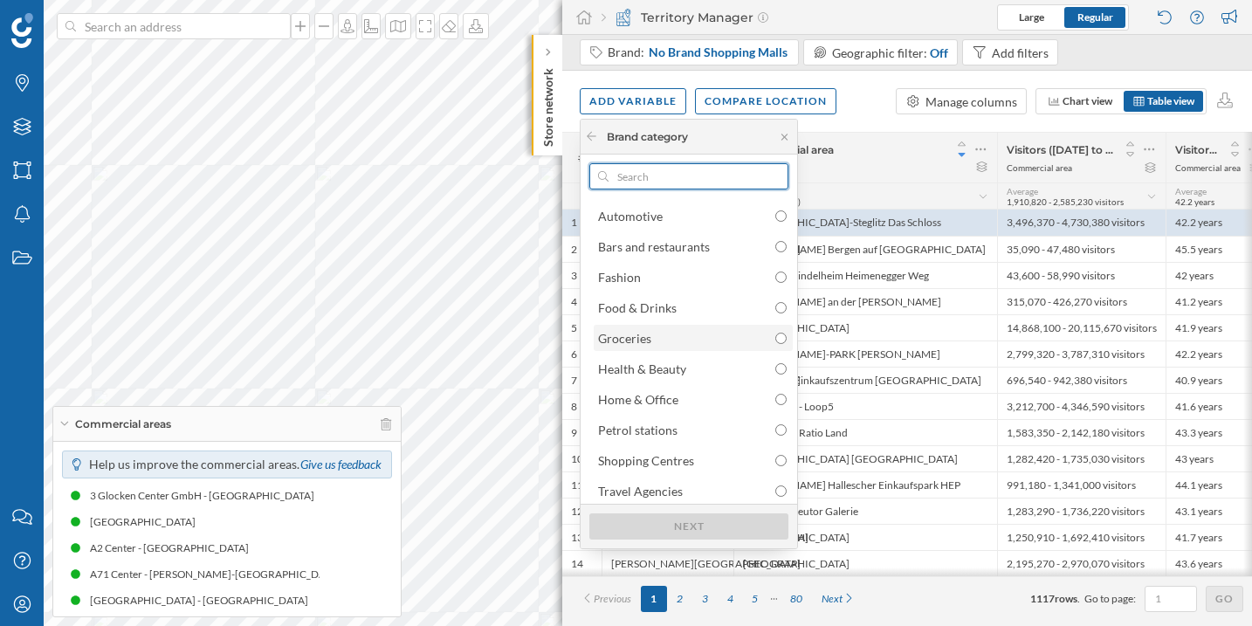
scroll to position [4, 0]
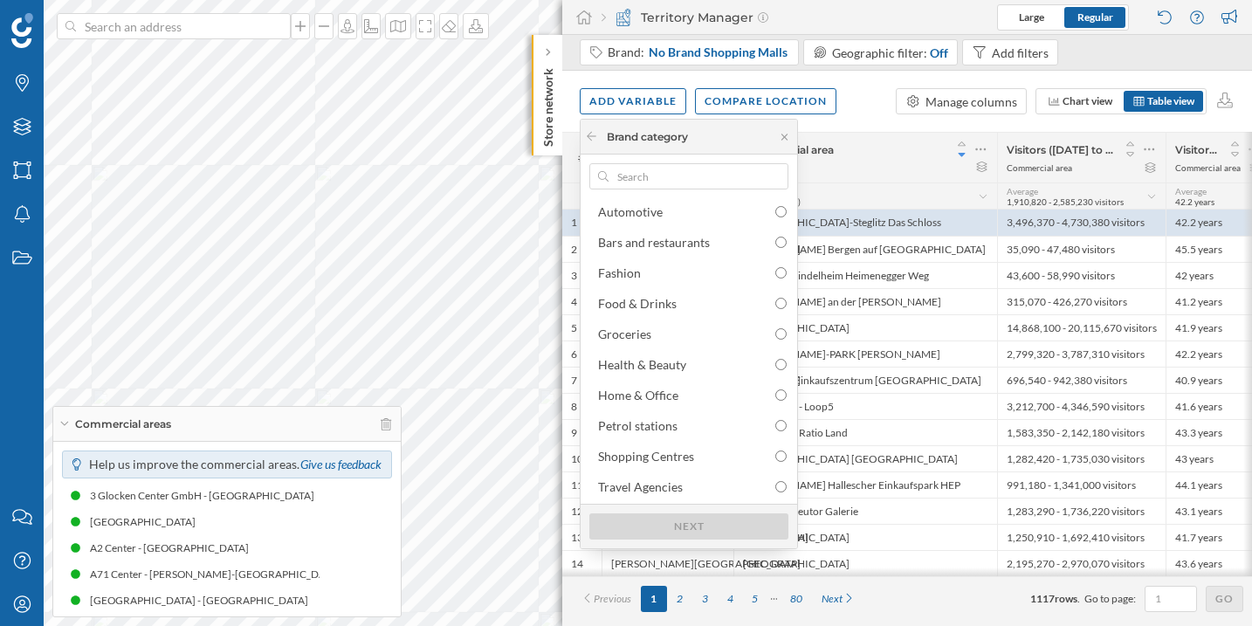
click at [866, 99] on div "Add variable Compare location Manage columns Chart view Table view" at bounding box center [907, 101] width 690 height 61
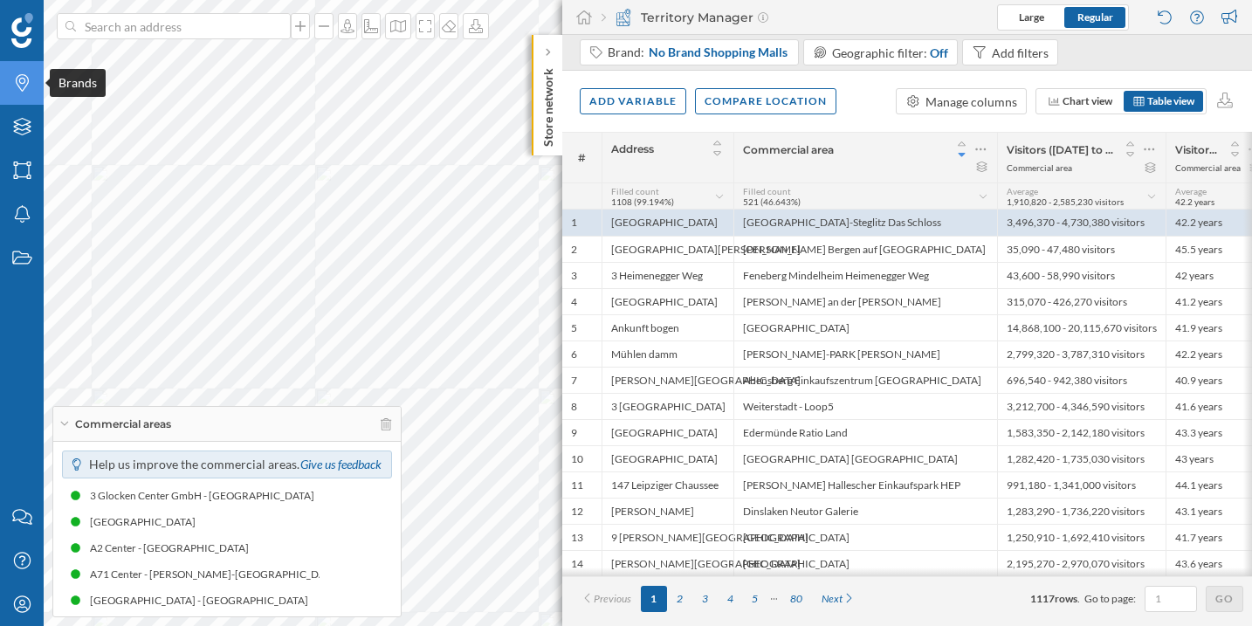
click at [13, 88] on icon "Brands" at bounding box center [22, 82] width 22 height 17
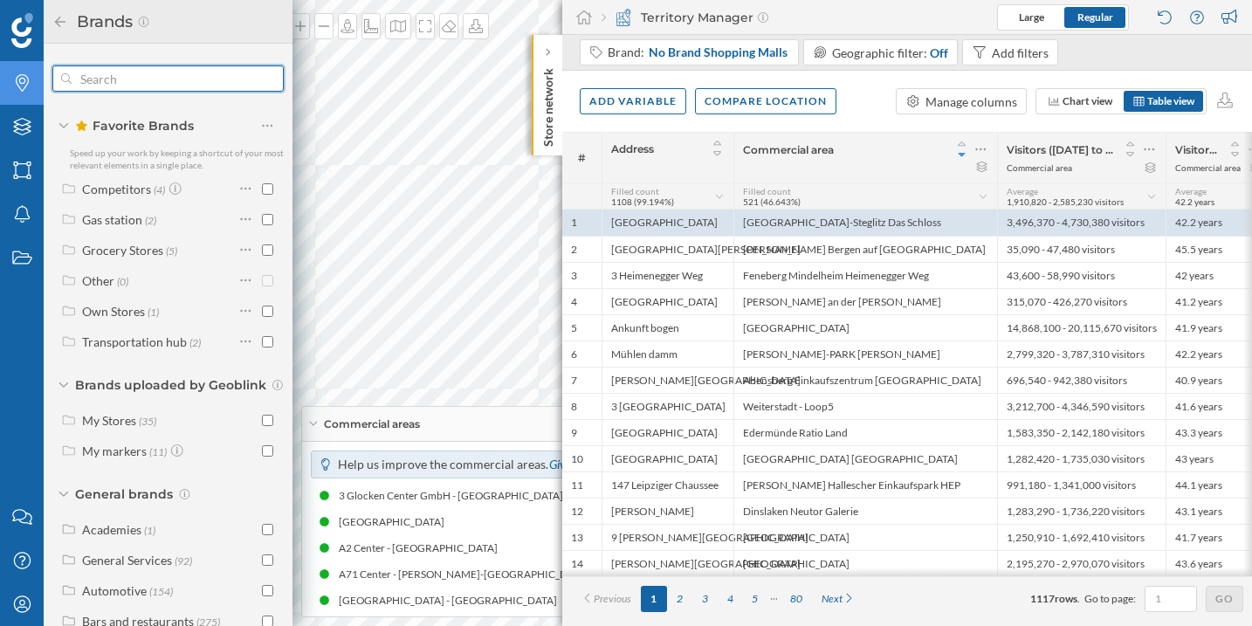
click at [107, 72] on input "text" at bounding box center [168, 78] width 193 height 35
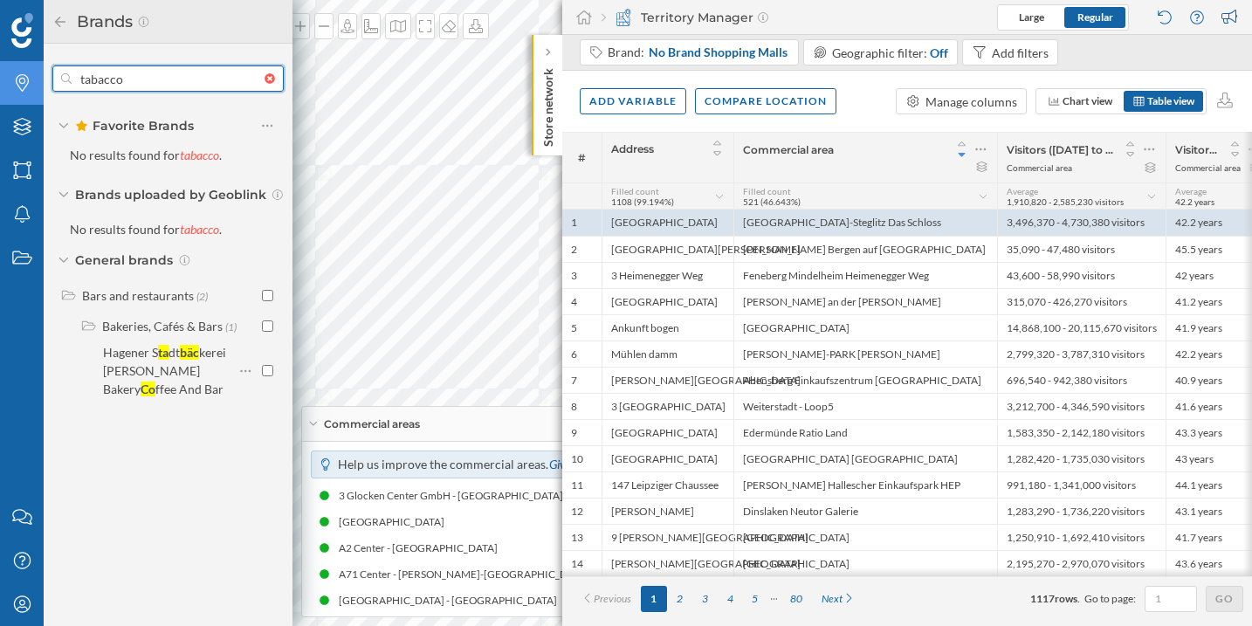
click at [162, 80] on input "tabacco" at bounding box center [168, 78] width 193 height 35
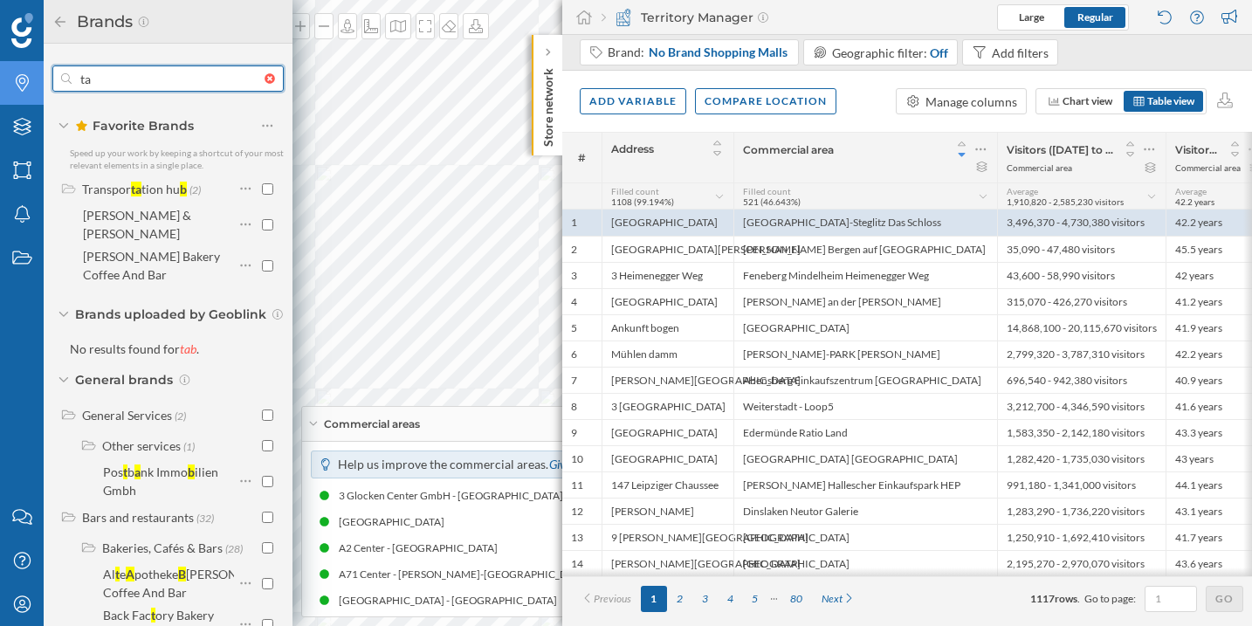
type input "t"
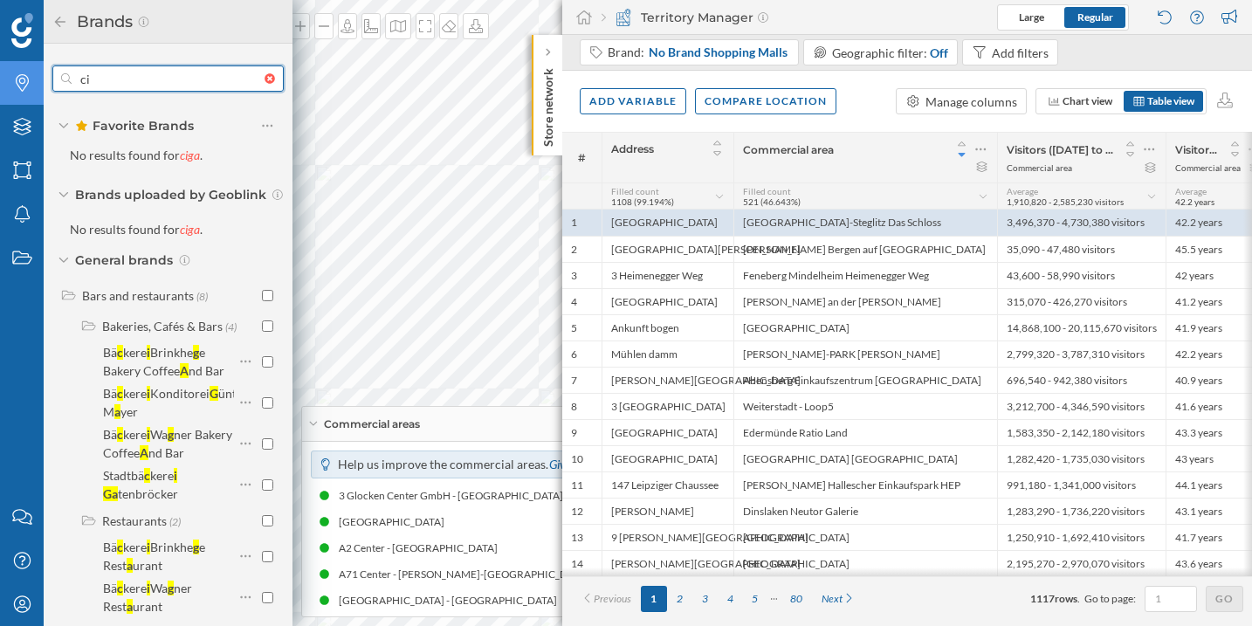
type input "c"
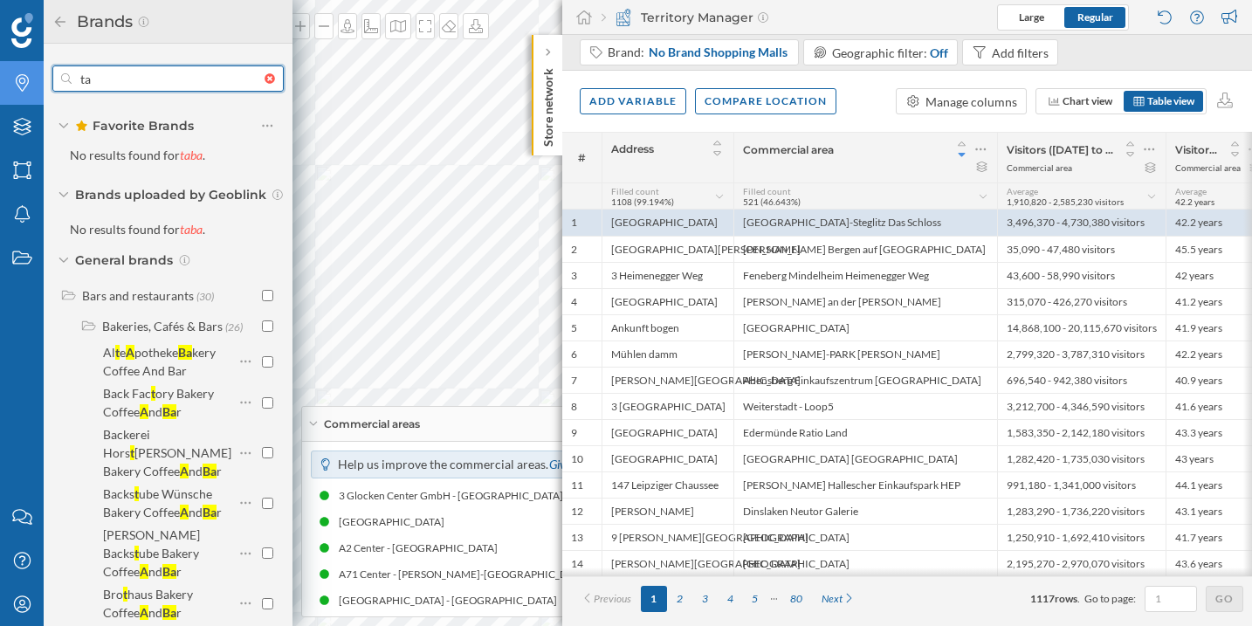
type input "t"
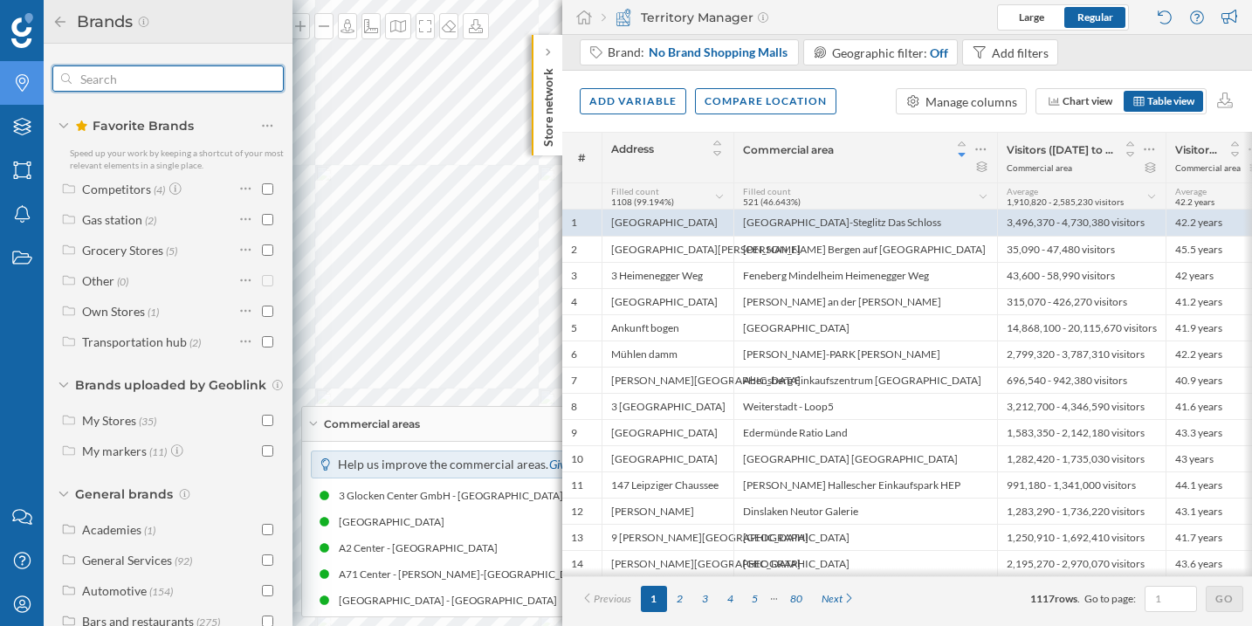
type input "t"
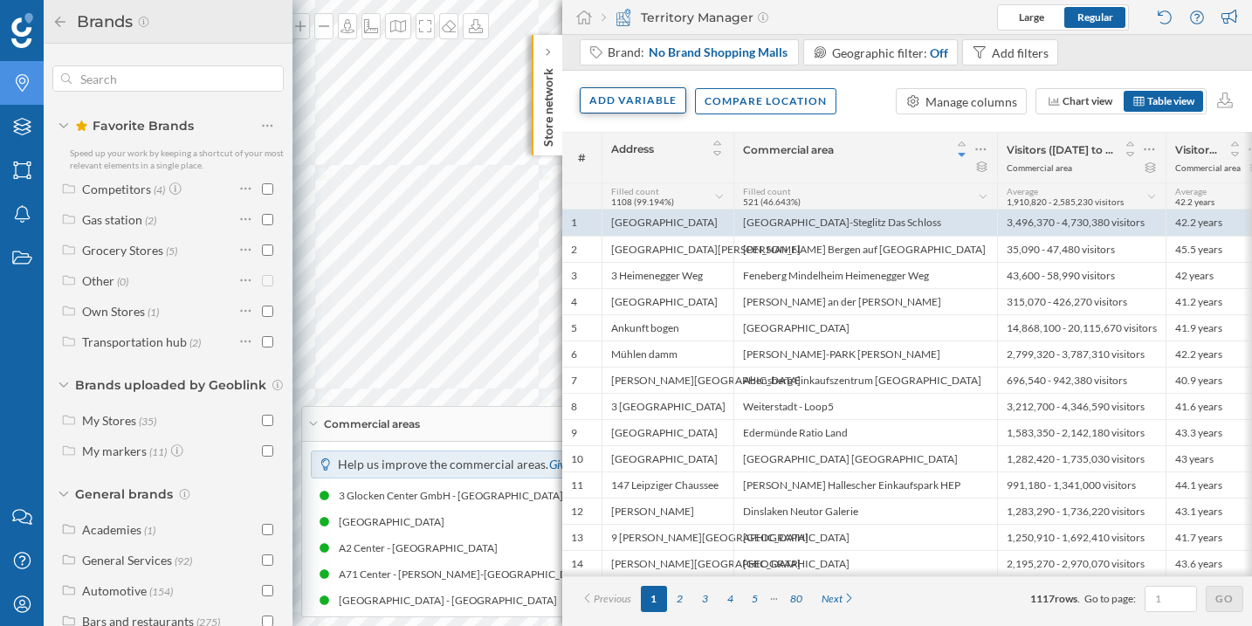
click at [642, 101] on div "Add variable" at bounding box center [633, 100] width 107 height 26
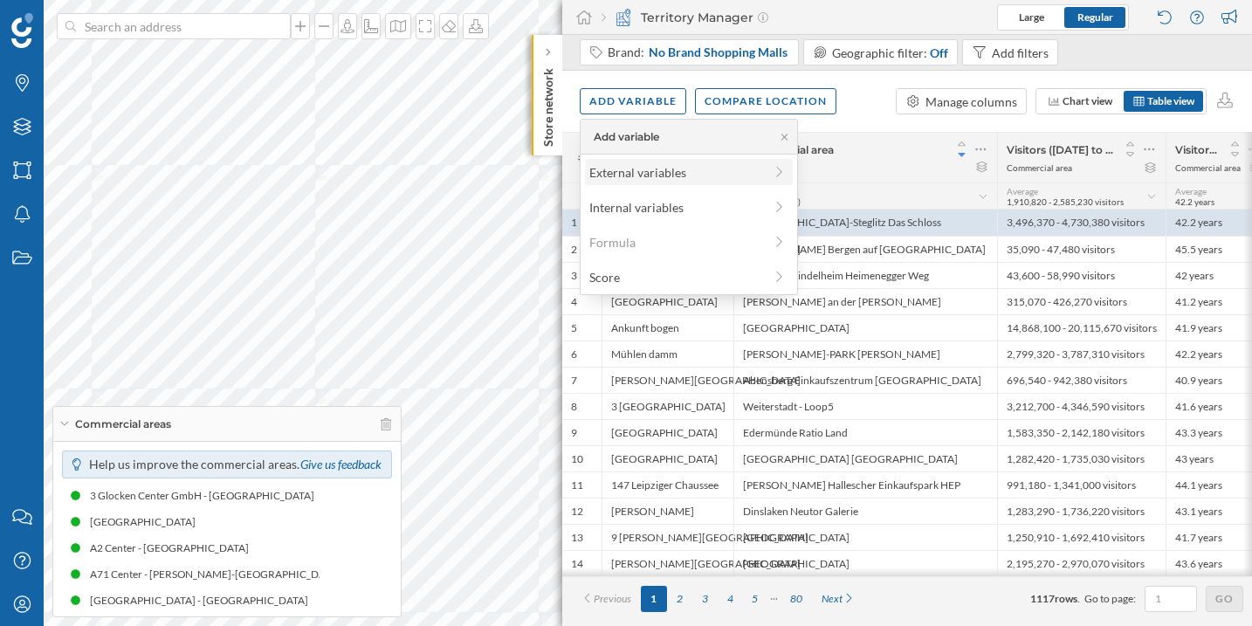
click at [652, 171] on div "External variables" at bounding box center [677, 172] width 174 height 18
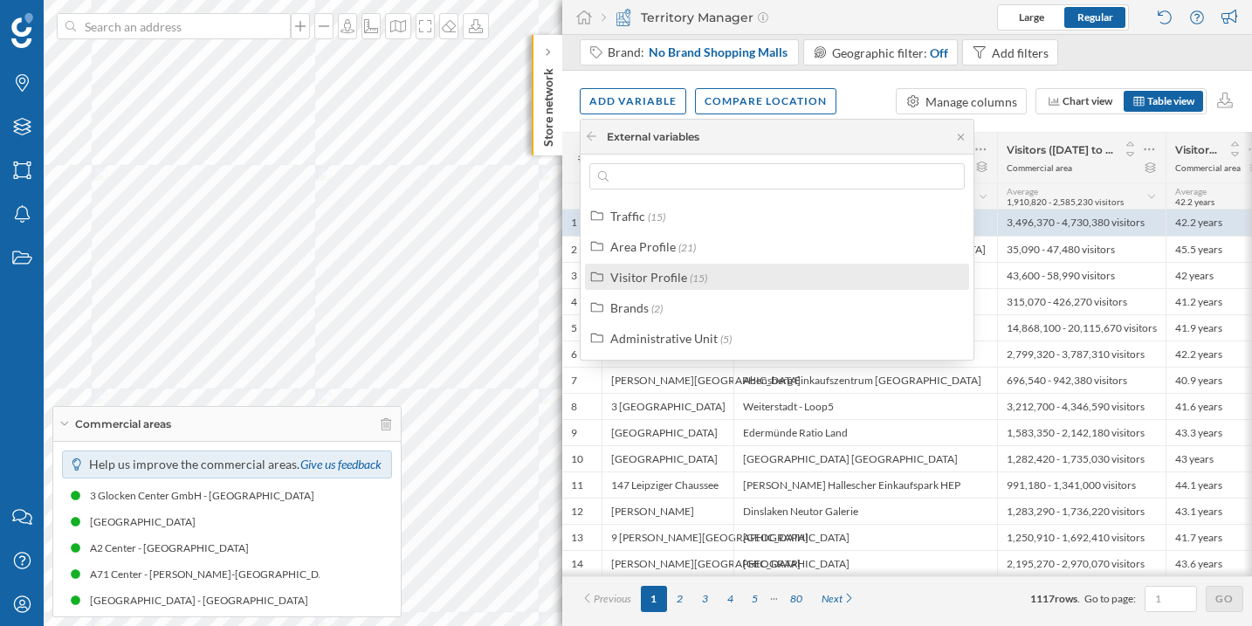
click at [656, 272] on div "Visitor Profile" at bounding box center [648, 277] width 77 height 15
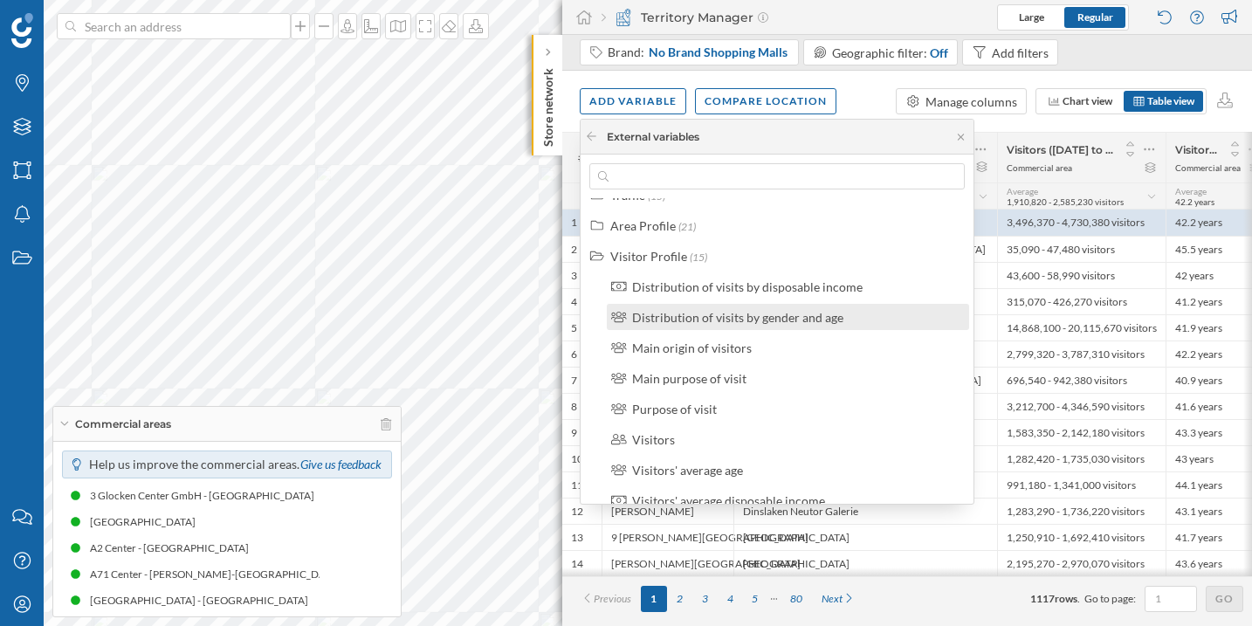
scroll to position [0, 0]
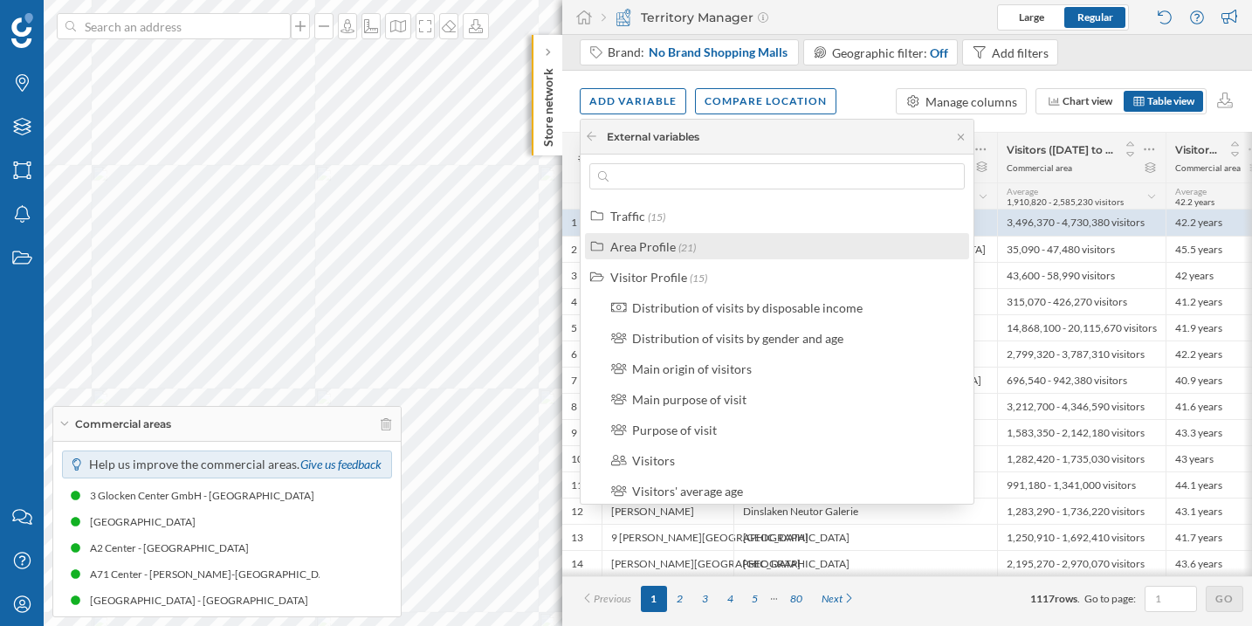
click at [672, 243] on div "Area Profile" at bounding box center [643, 246] width 66 height 15
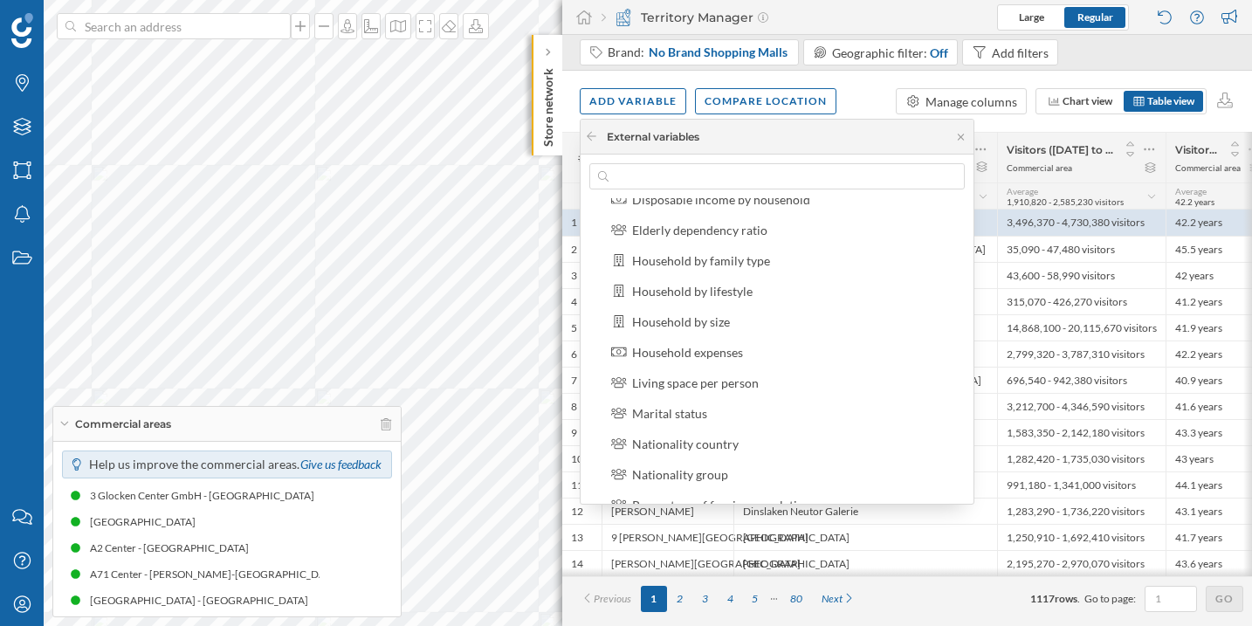
scroll to position [143, 0]
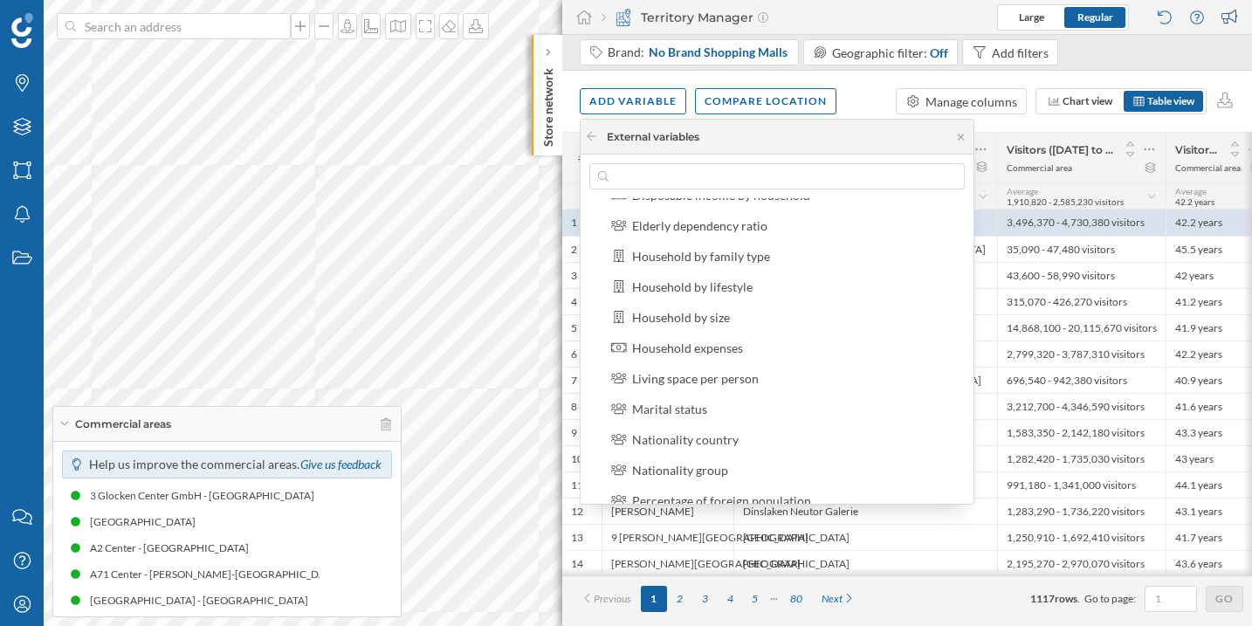
click at [736, 352] on div "Household expenses" at bounding box center [687, 348] width 111 height 15
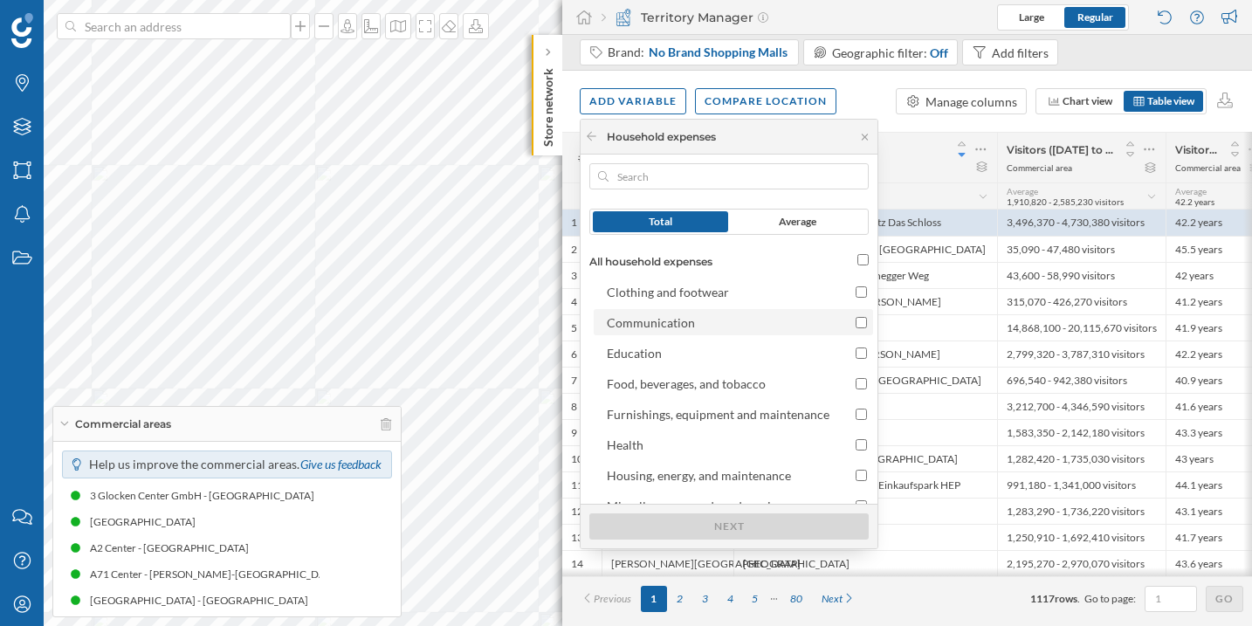
scroll to position [31, 0]
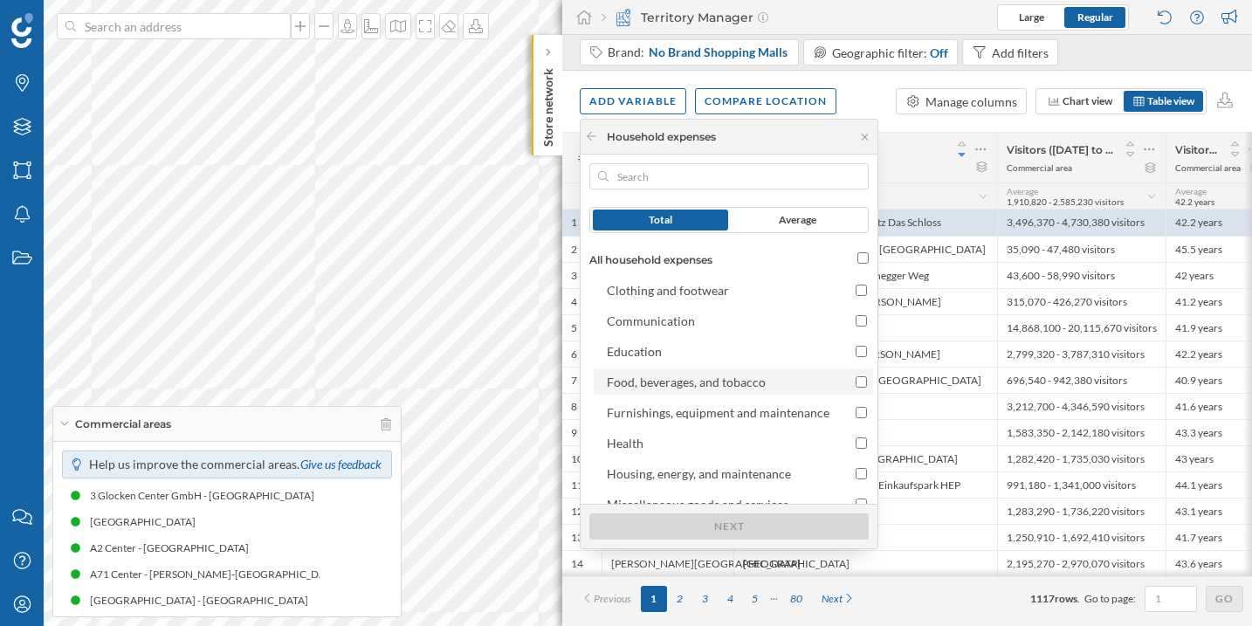
click at [734, 378] on div "Food, beverages, and tobacco" at bounding box center [686, 382] width 159 height 15
click at [856, 378] on input "Food, beverages, and tobacco" at bounding box center [861, 381] width 11 height 11
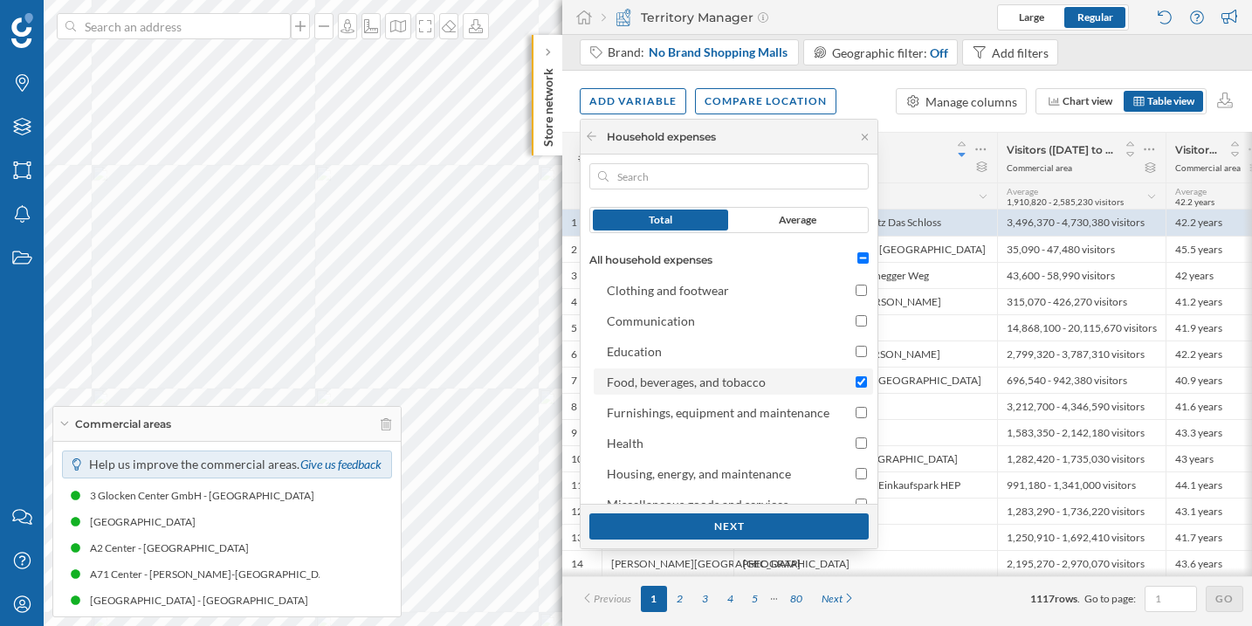
click at [734, 378] on div "Food, beverages, and tobacco" at bounding box center [686, 382] width 159 height 15
click at [856, 378] on input "Food, beverages, and tobacco" at bounding box center [861, 381] width 11 height 11
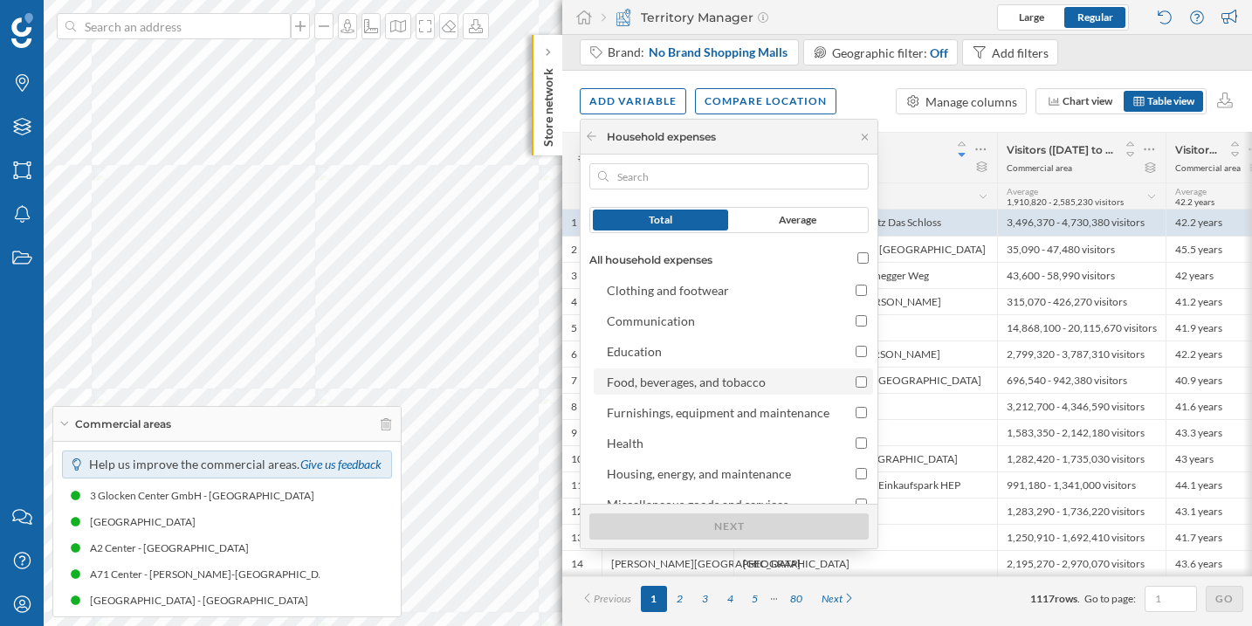
click at [734, 378] on div "Food, beverages, and tobacco" at bounding box center [686, 382] width 159 height 15
click at [856, 378] on input "Food, beverages, and tobacco" at bounding box center [861, 381] width 11 height 11
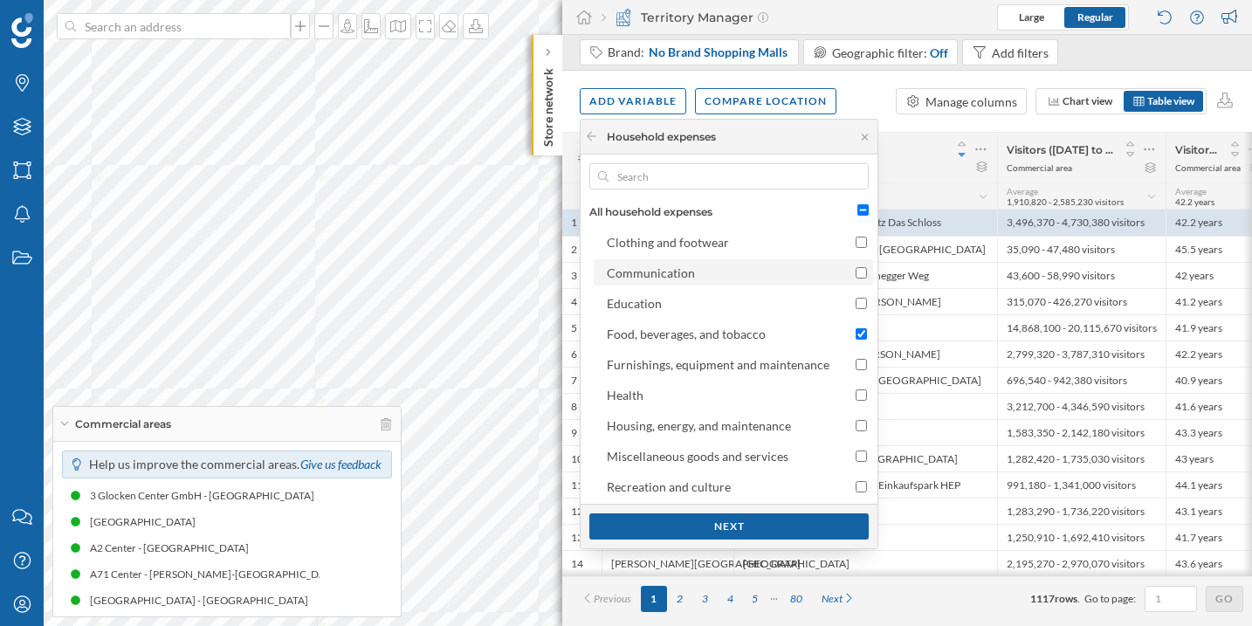
scroll to position [83, 0]
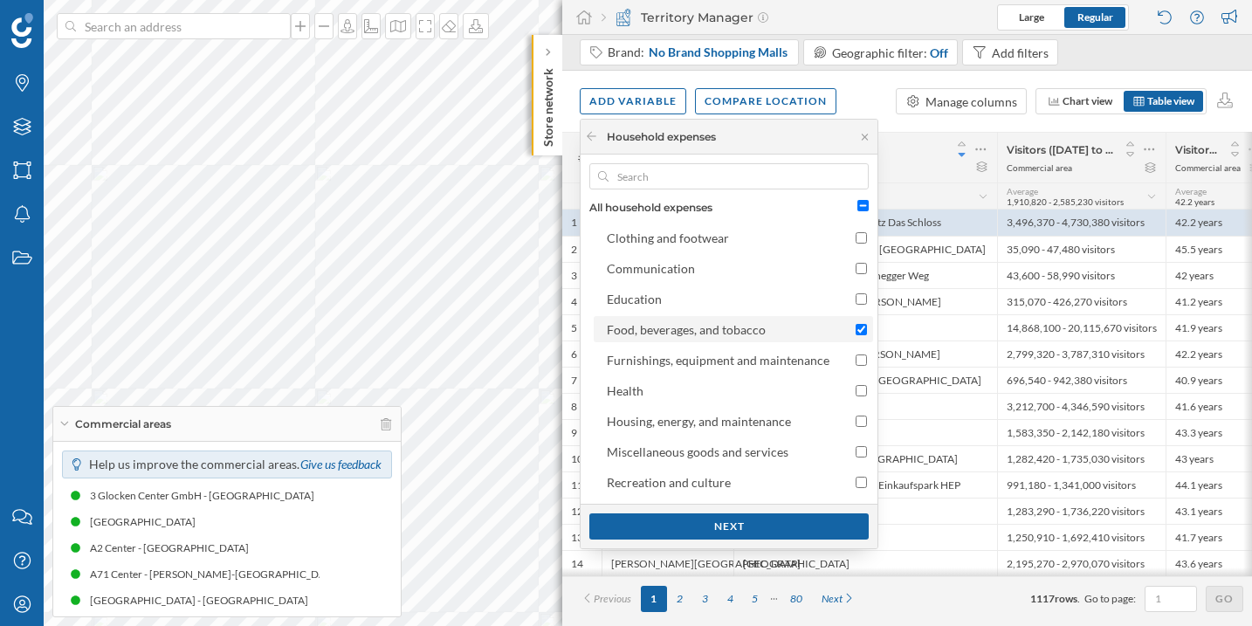
click at [739, 333] on div "Food, beverages, and tobacco" at bounding box center [686, 329] width 159 height 15
click at [856, 333] on input "Food, beverages, and tobacco" at bounding box center [861, 329] width 11 height 11
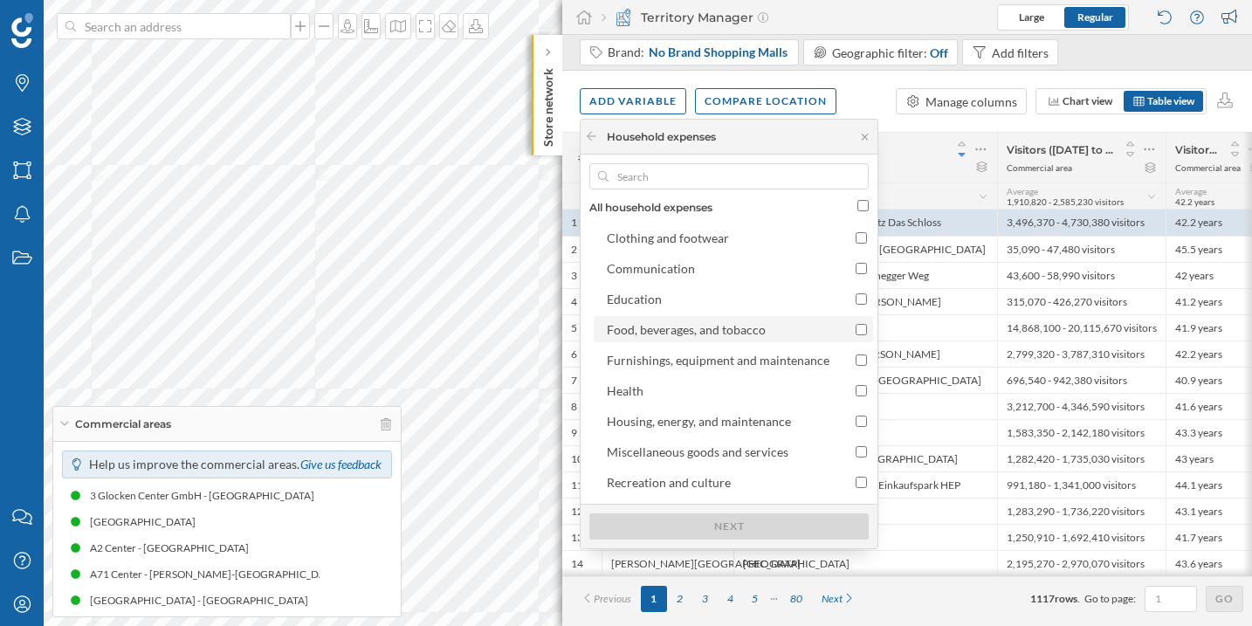
click at [739, 333] on div "Food, beverages, and tobacco" at bounding box center [686, 329] width 159 height 15
click at [856, 333] on input "Food, beverages, and tobacco" at bounding box center [861, 329] width 11 height 11
checkbox input "true"
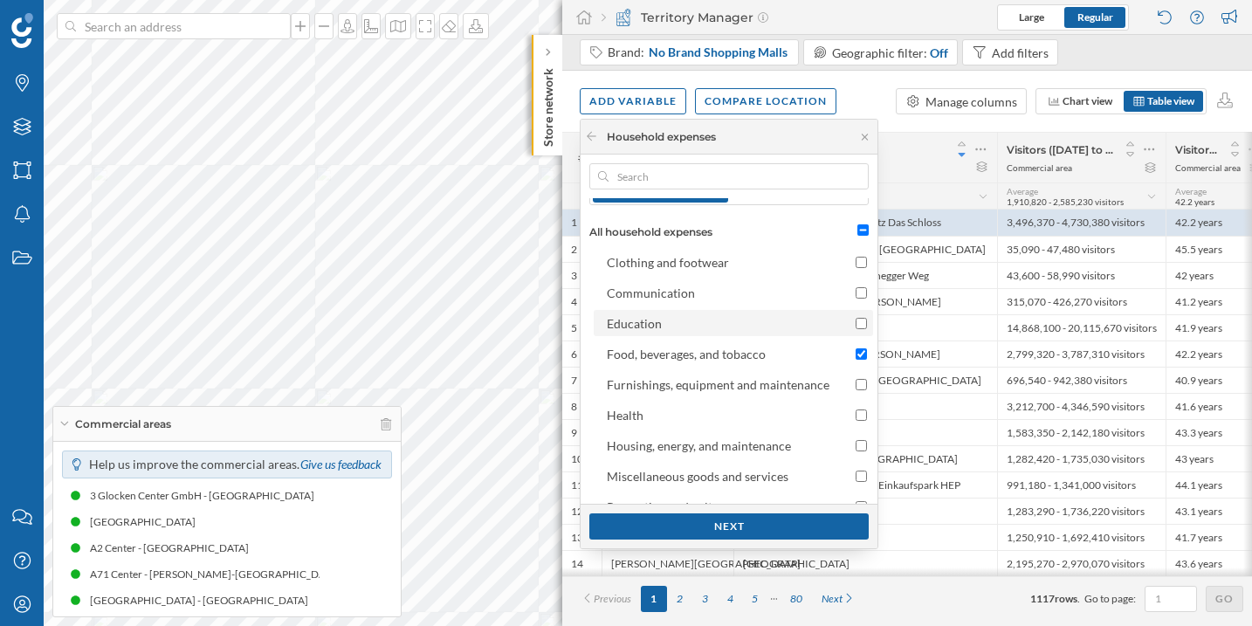
scroll to position [58, 0]
click at [722, 532] on div "Next" at bounding box center [729, 526] width 279 height 26
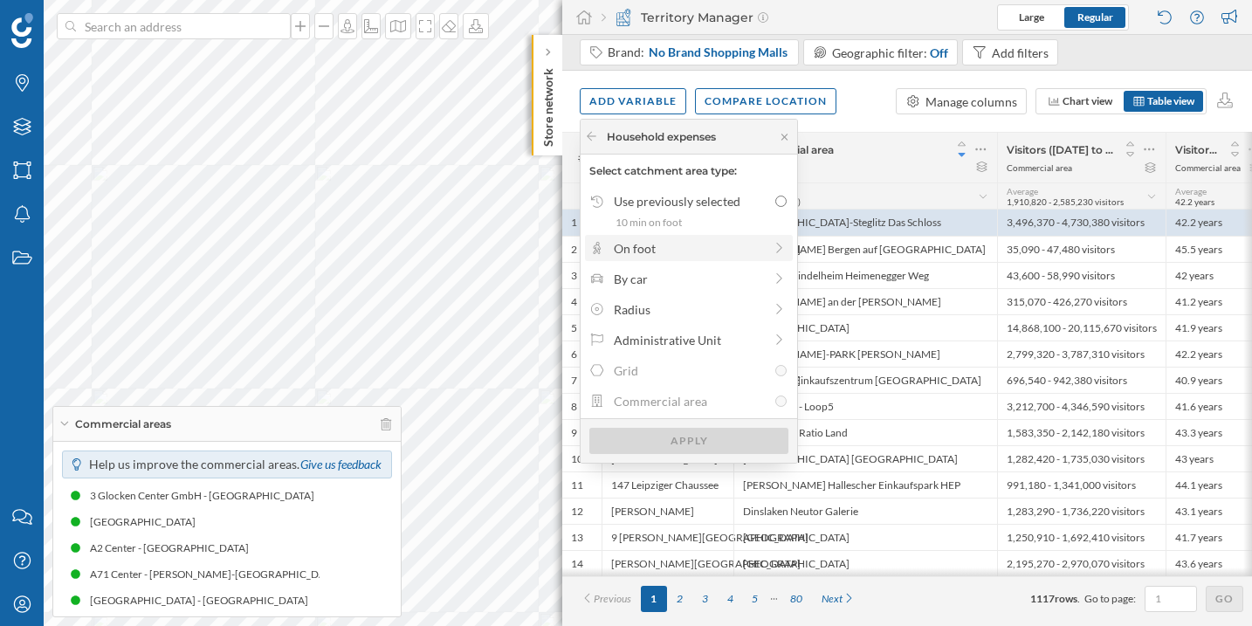
click at [710, 250] on div "On foot" at bounding box center [688, 248] width 149 height 18
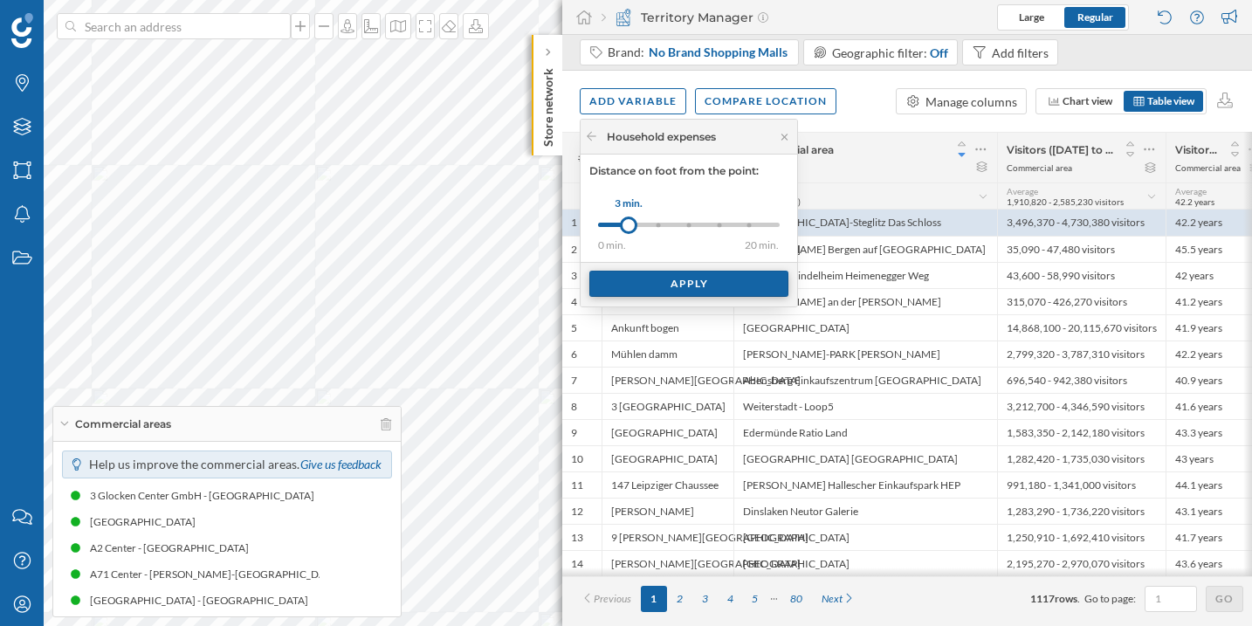
click at [698, 283] on div "Apply" at bounding box center [689, 284] width 199 height 26
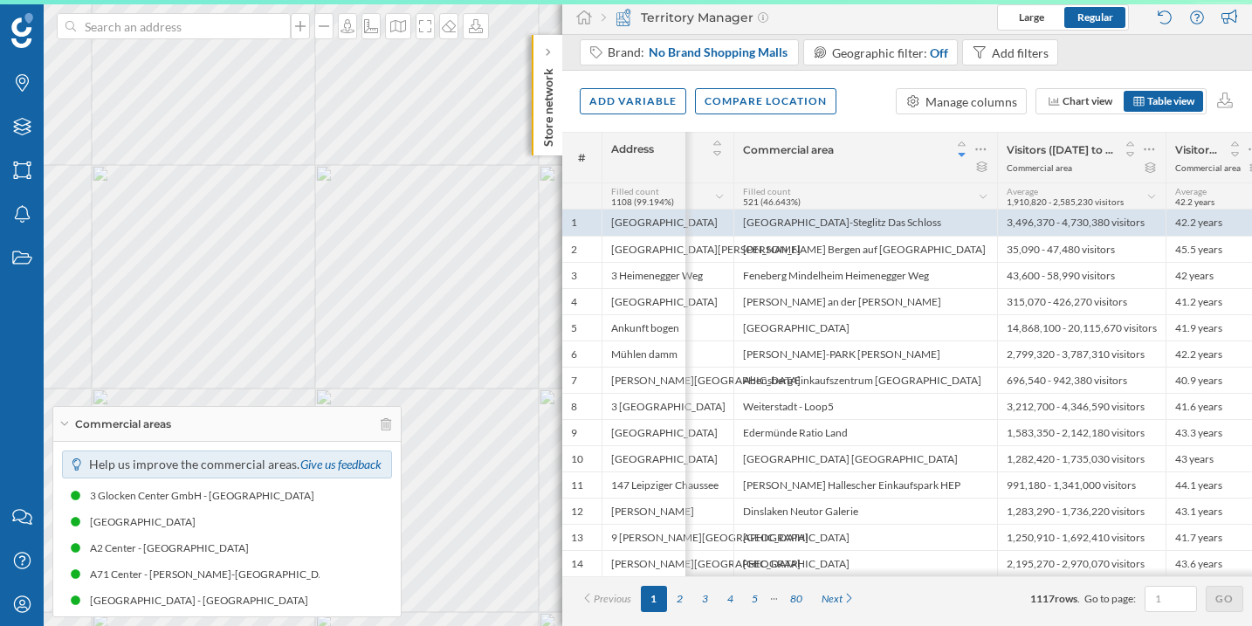
scroll to position [0, 123]
